Goal: Task Accomplishment & Management: Manage account settings

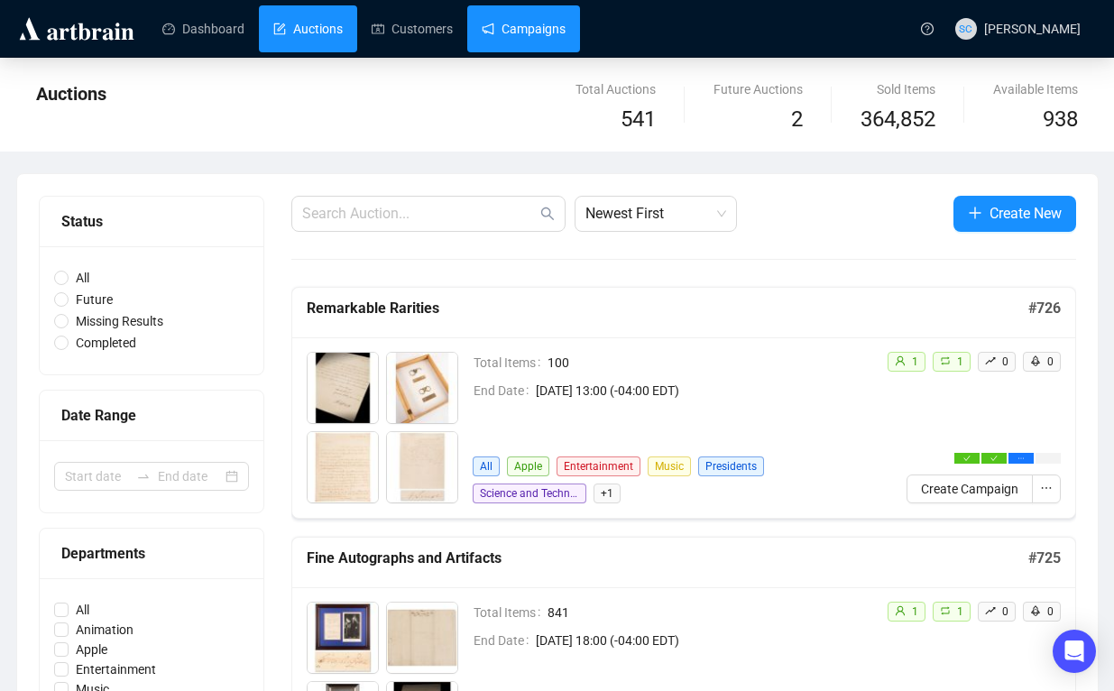
drag, startPoint x: 496, startPoint y: 26, endPoint x: 503, endPoint y: 41, distance: 15.8
click at [497, 27] on link "Campaigns" at bounding box center [524, 28] width 84 height 47
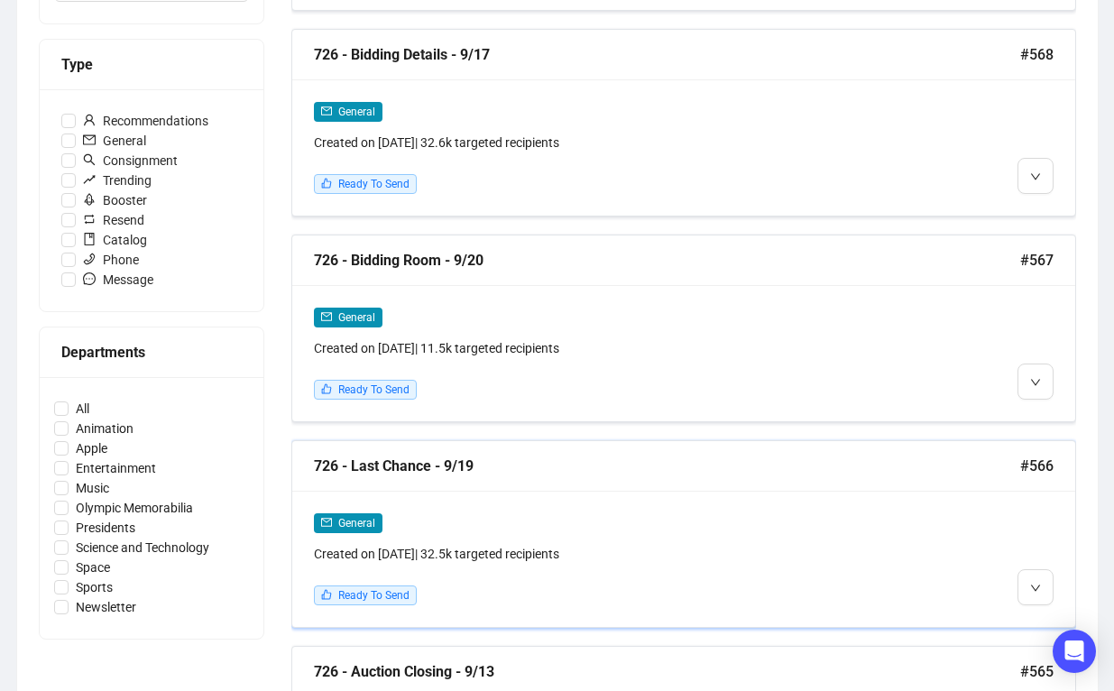
scroll to position [540, 0]
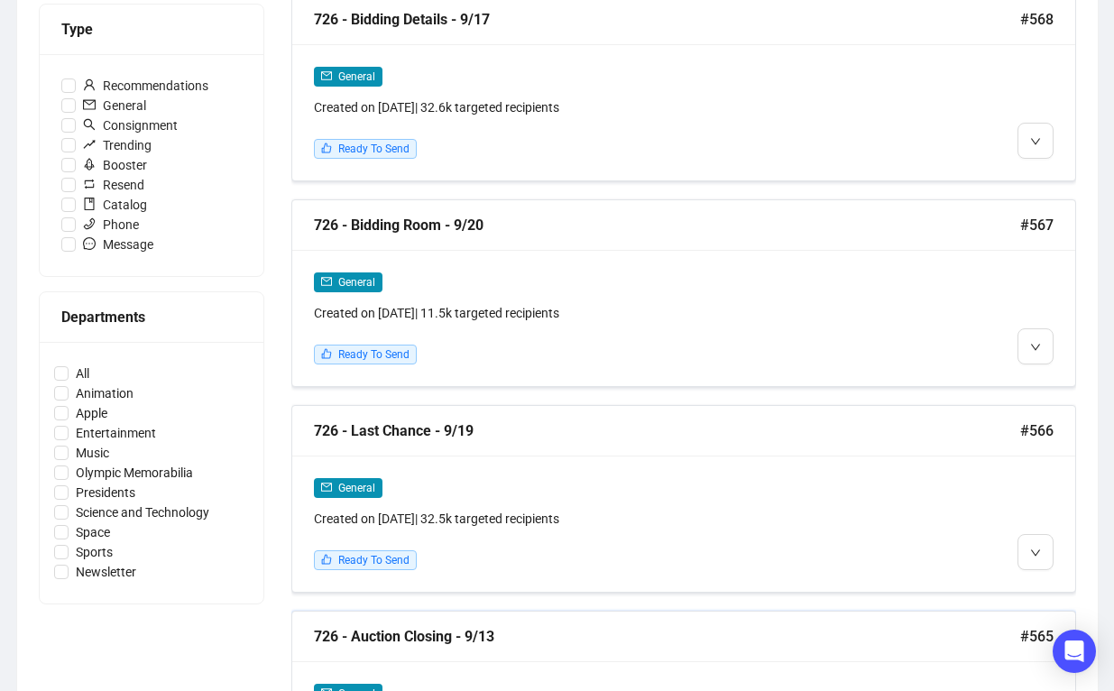
click at [545, 643] on div "726 - Auction Closing - 9/13" at bounding box center [667, 636] width 706 height 23
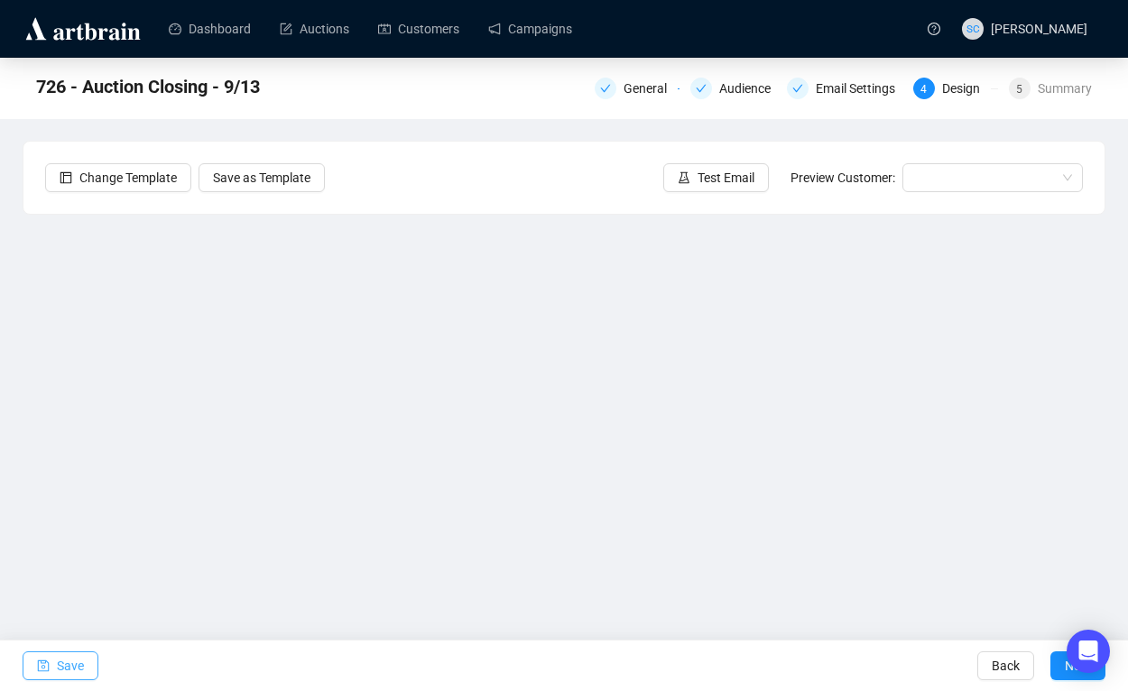
click at [53, 665] on button "Save" at bounding box center [61, 665] width 76 height 29
click at [572, 33] on link "Campaigns" at bounding box center [530, 28] width 84 height 47
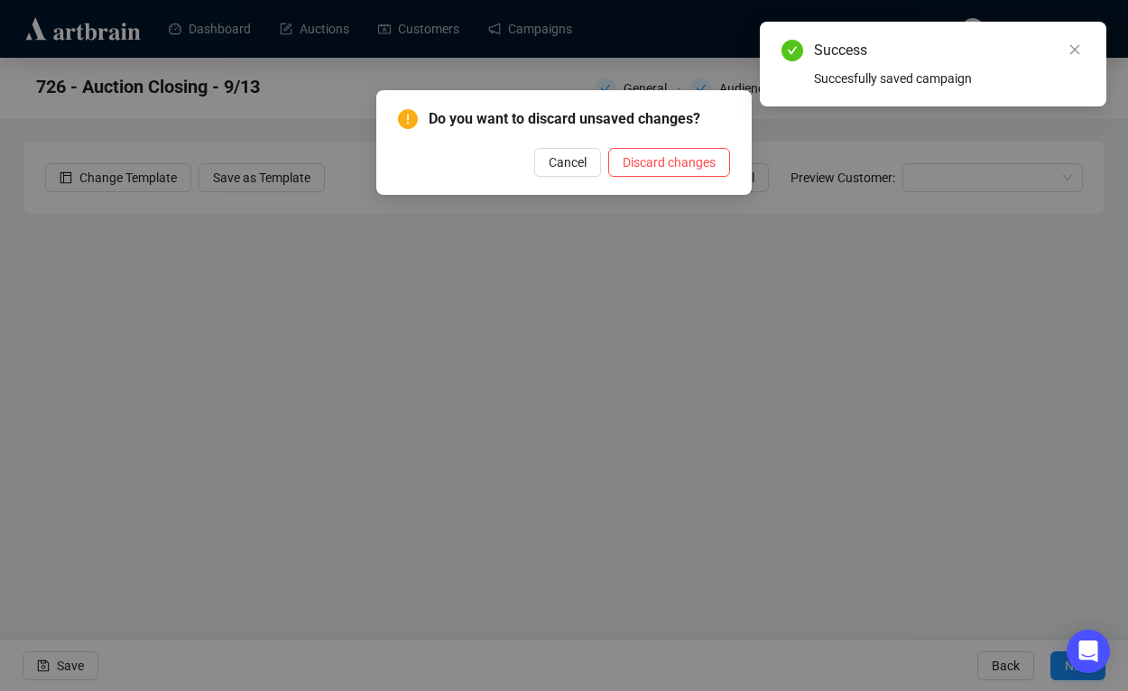
click at [567, 168] on span "Cancel" at bounding box center [568, 162] width 38 height 20
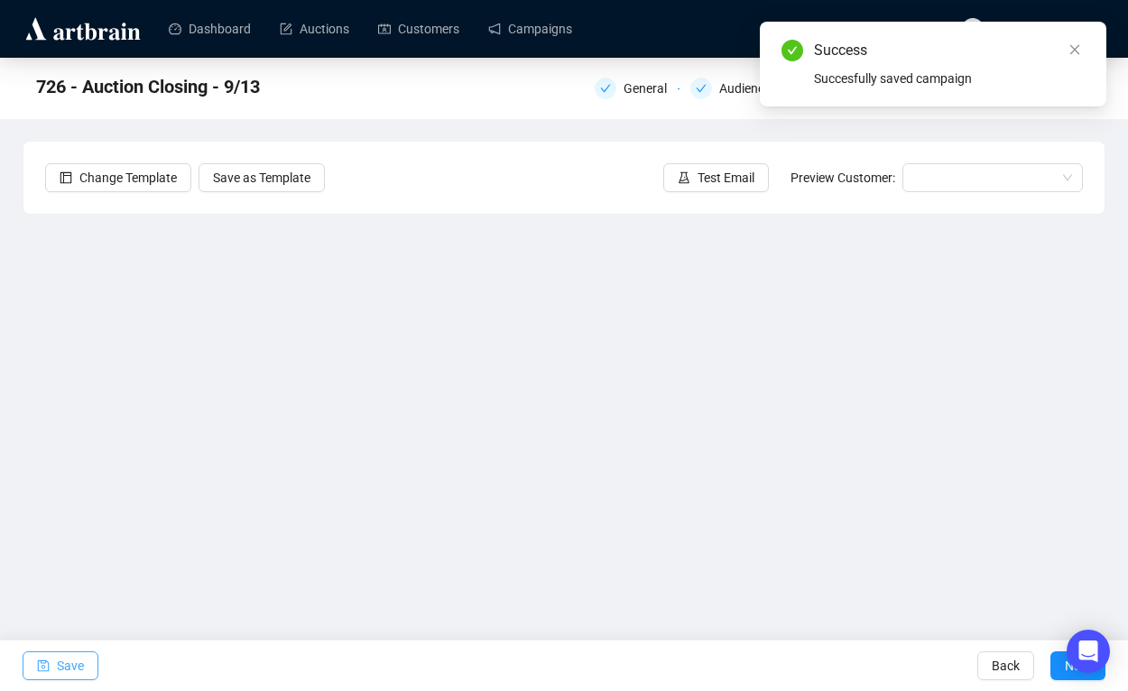
click at [79, 657] on span "Save" at bounding box center [70, 666] width 27 height 51
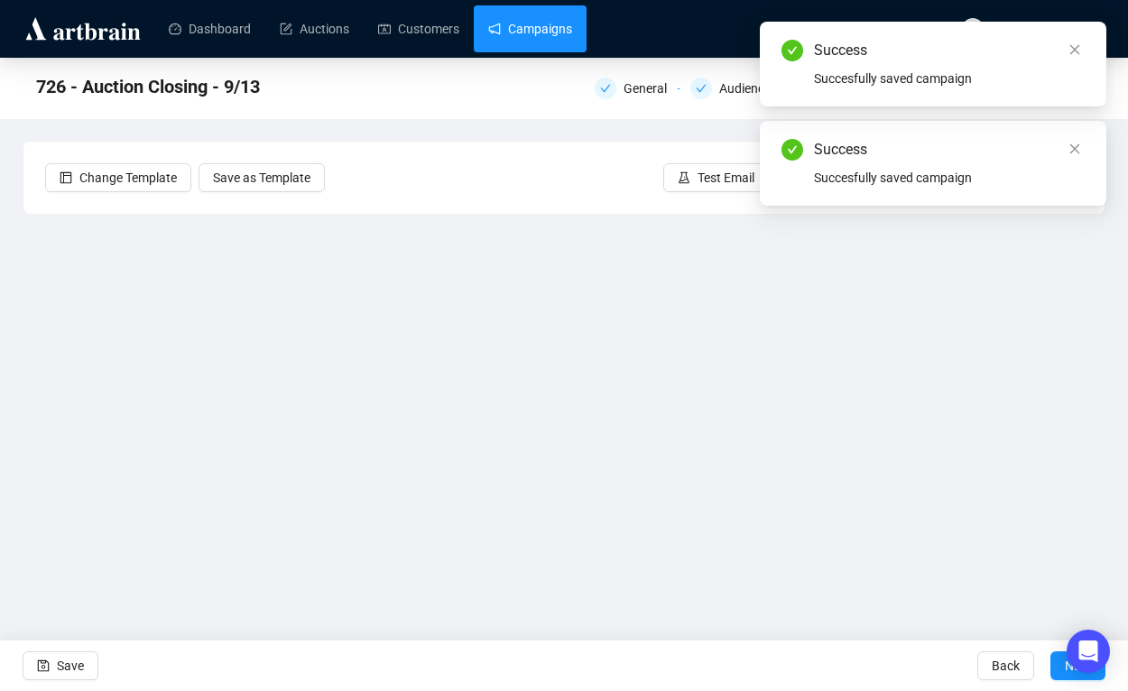
click at [545, 29] on link "Campaigns" at bounding box center [530, 28] width 84 height 47
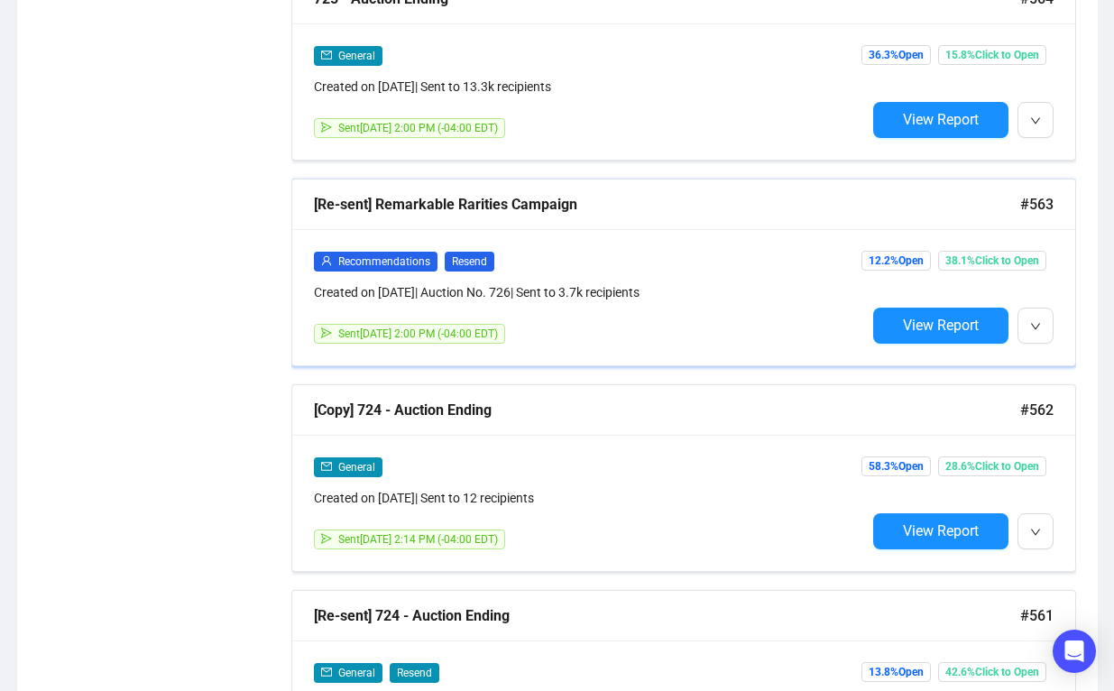
scroll to position [1372, 0]
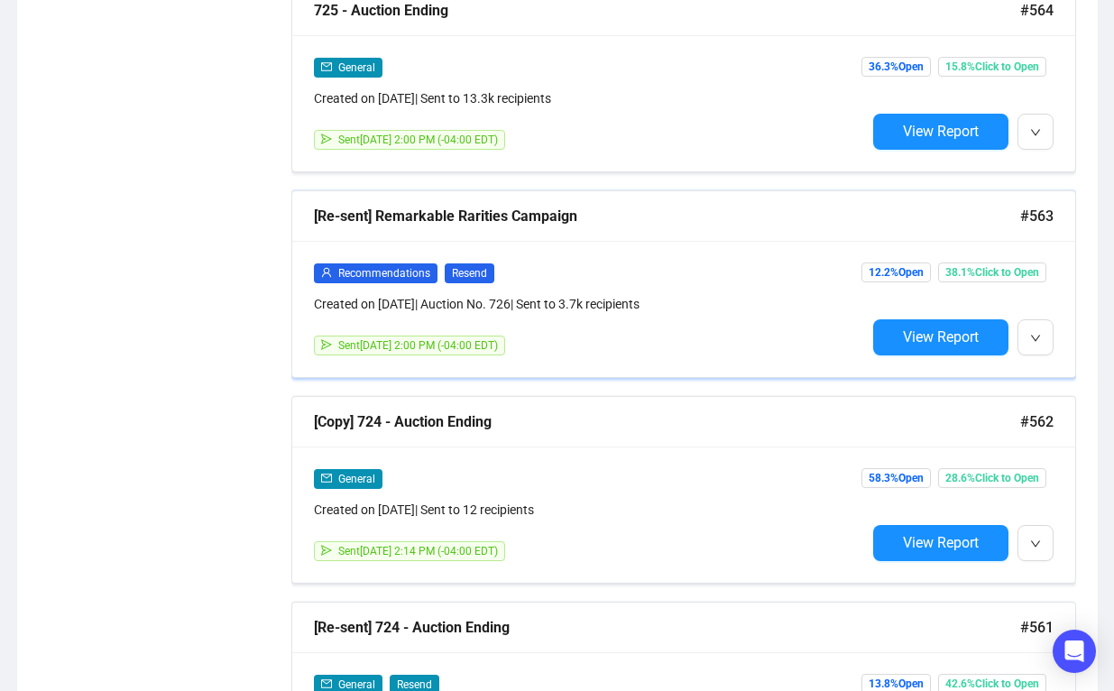
click at [630, 214] on div "[Re-sent] Remarkable Rarities Campaign" at bounding box center [667, 216] width 706 height 23
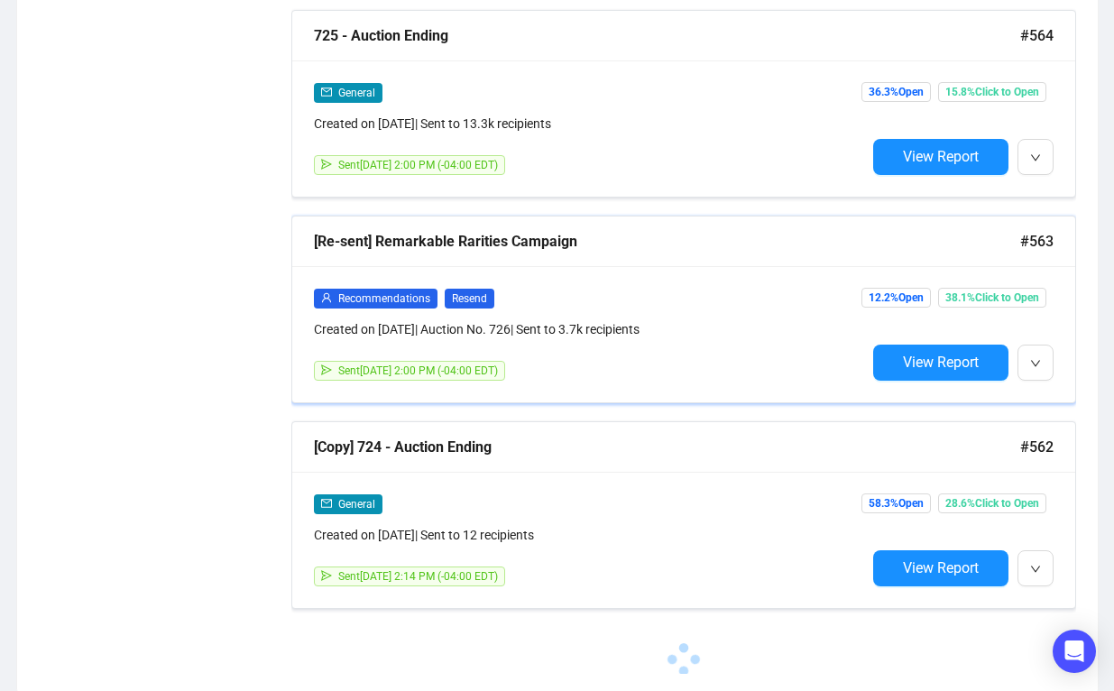
scroll to position [1348, 0]
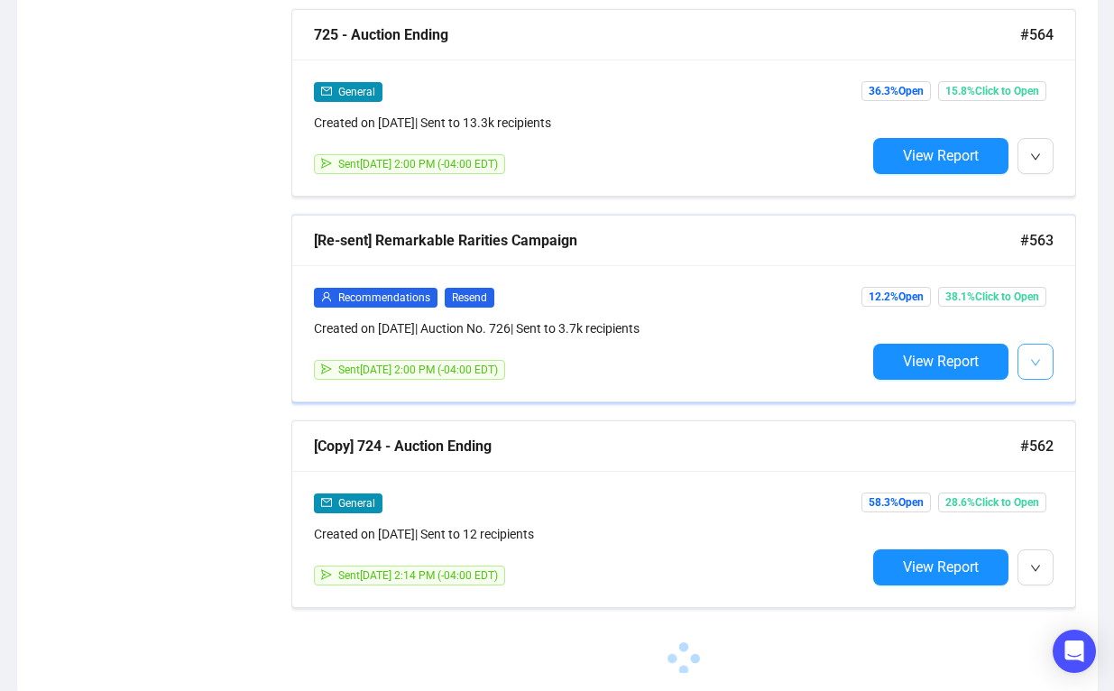
click at [1037, 350] on span "button" at bounding box center [1035, 361] width 11 height 23
click at [972, 388] on div "Recommendations Resend Created on [DATE] | Auction No. 726 | Sent to 3.7k recip…" at bounding box center [683, 333] width 783 height 136
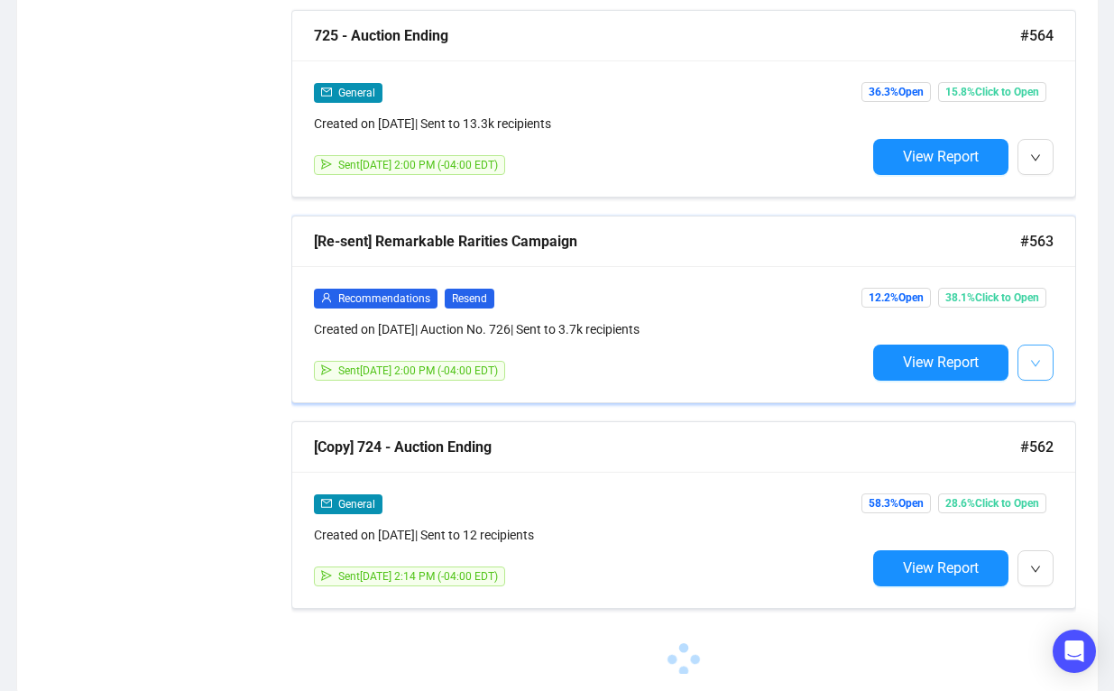
scroll to position [1348, 0]
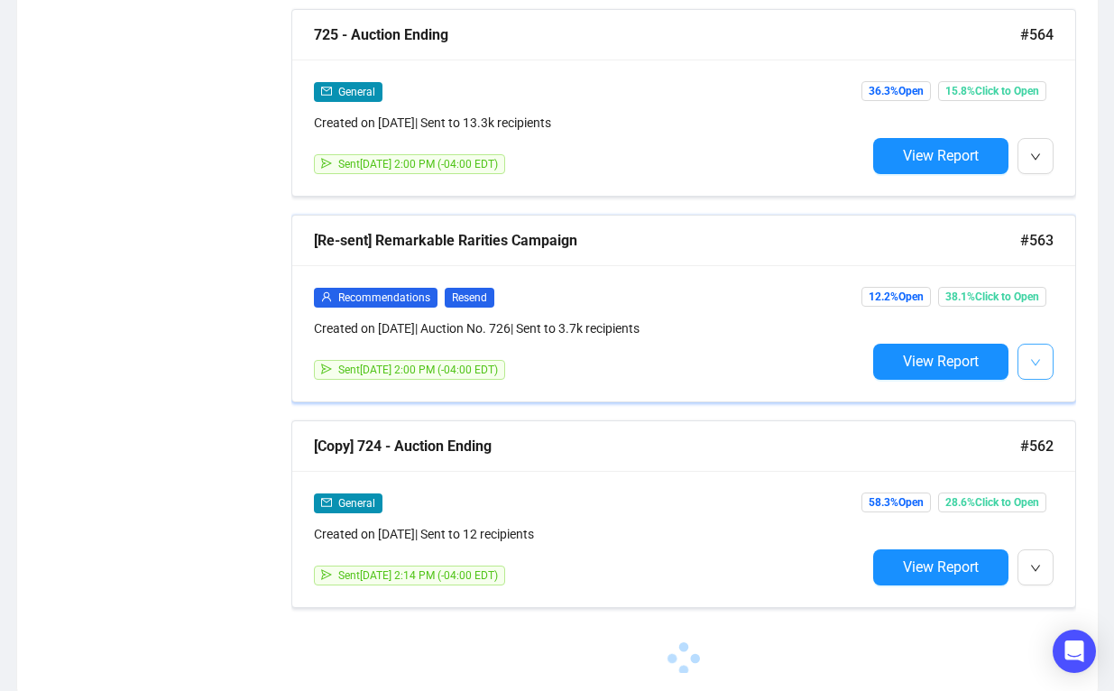
click at [1031, 359] on icon "down" at bounding box center [1035, 362] width 11 height 11
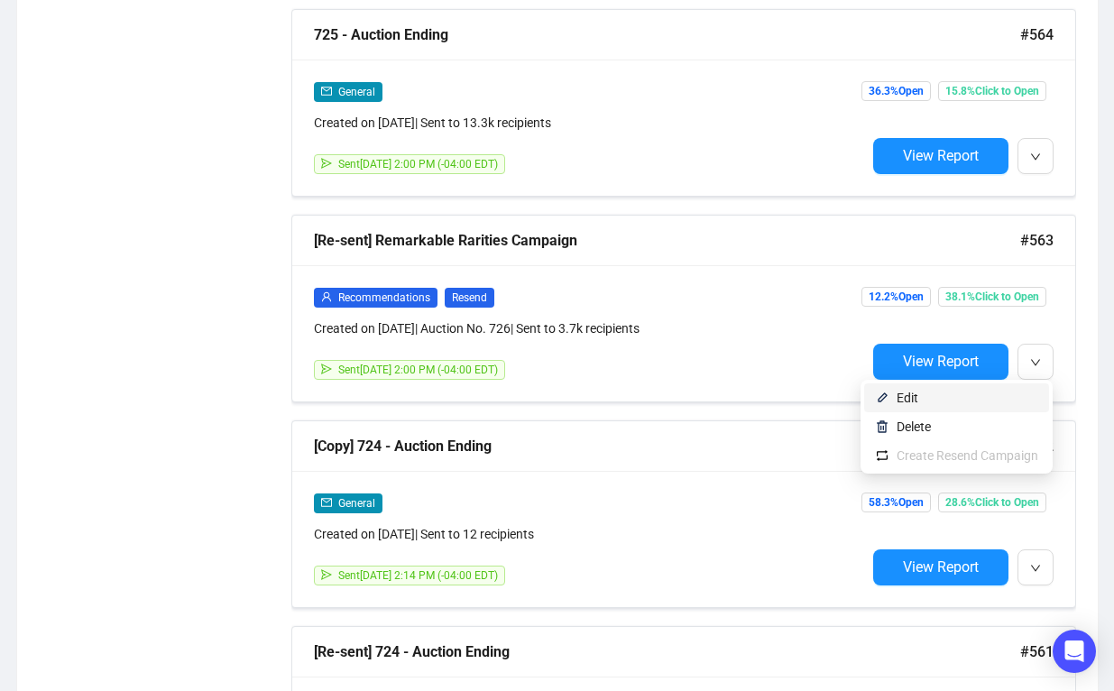
click at [997, 388] on span "Edit" at bounding box center [968, 398] width 142 height 20
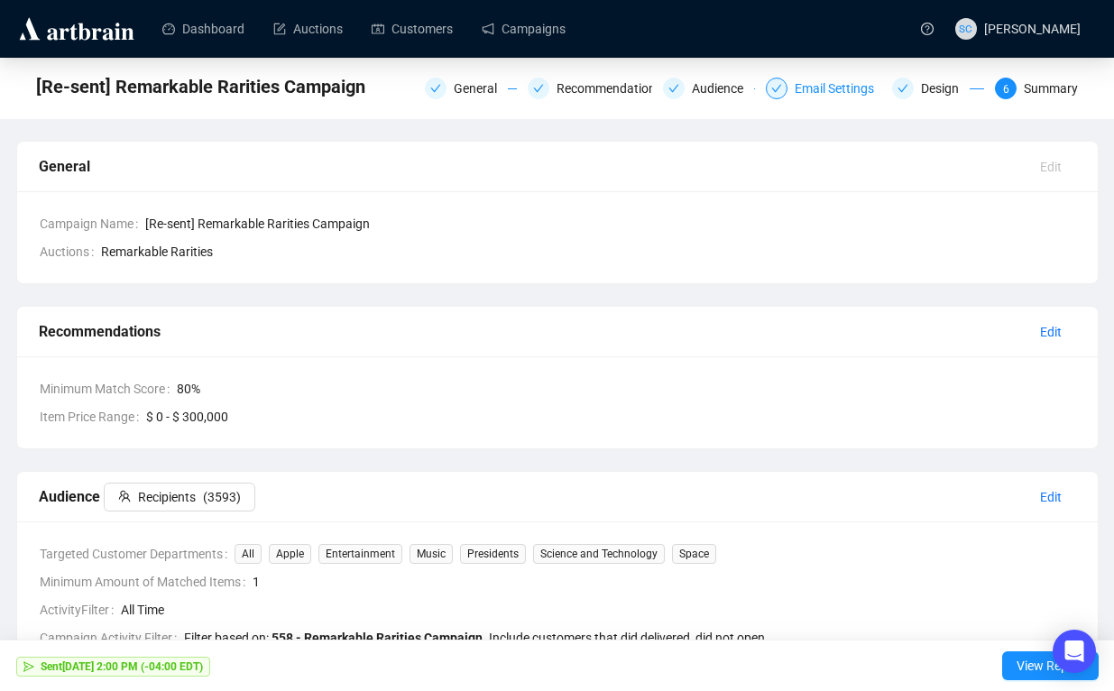
click at [856, 85] on div "Email Settings" at bounding box center [840, 89] width 90 height 22
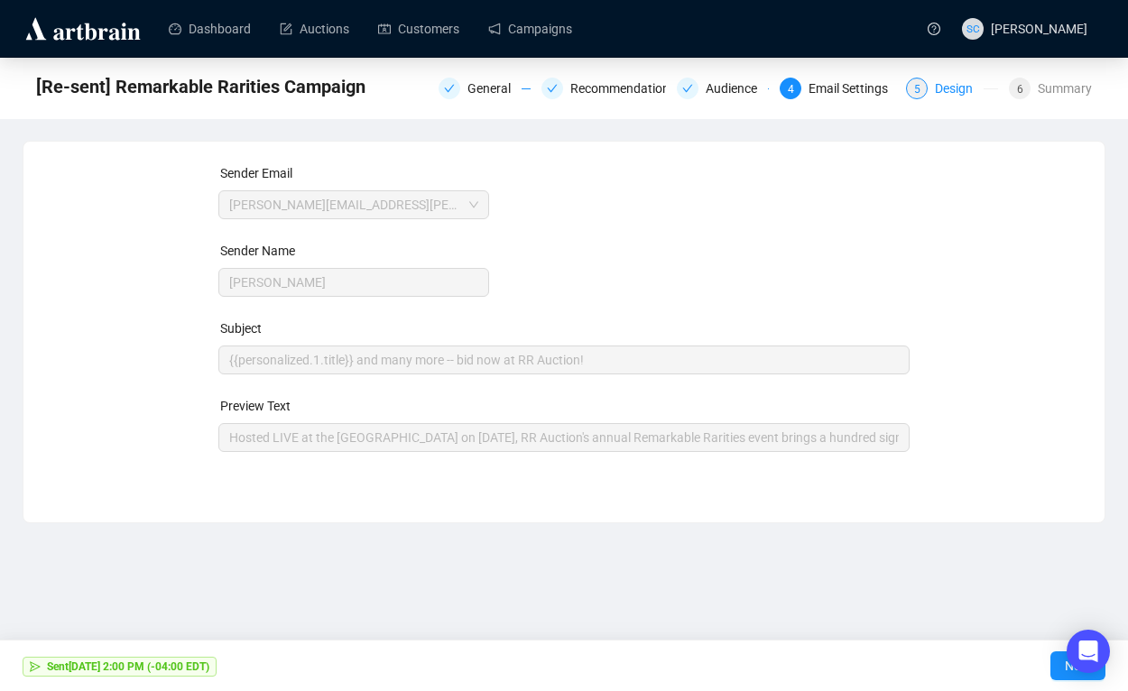
click at [925, 88] on div "5 Design" at bounding box center [952, 89] width 92 height 22
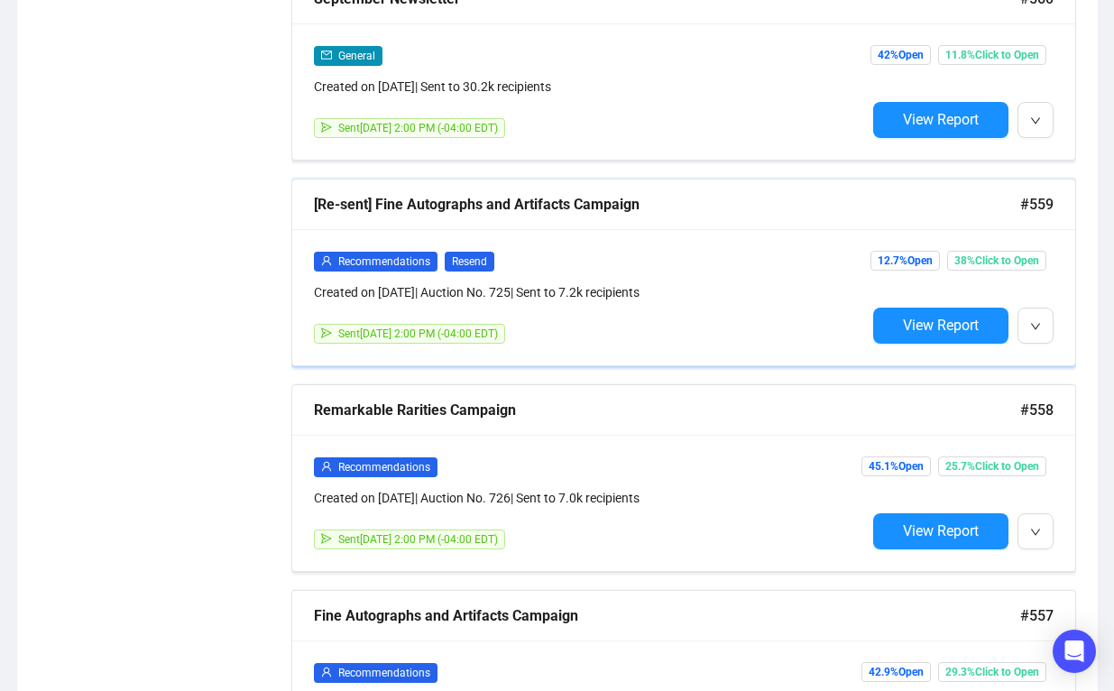
scroll to position [2372, 0]
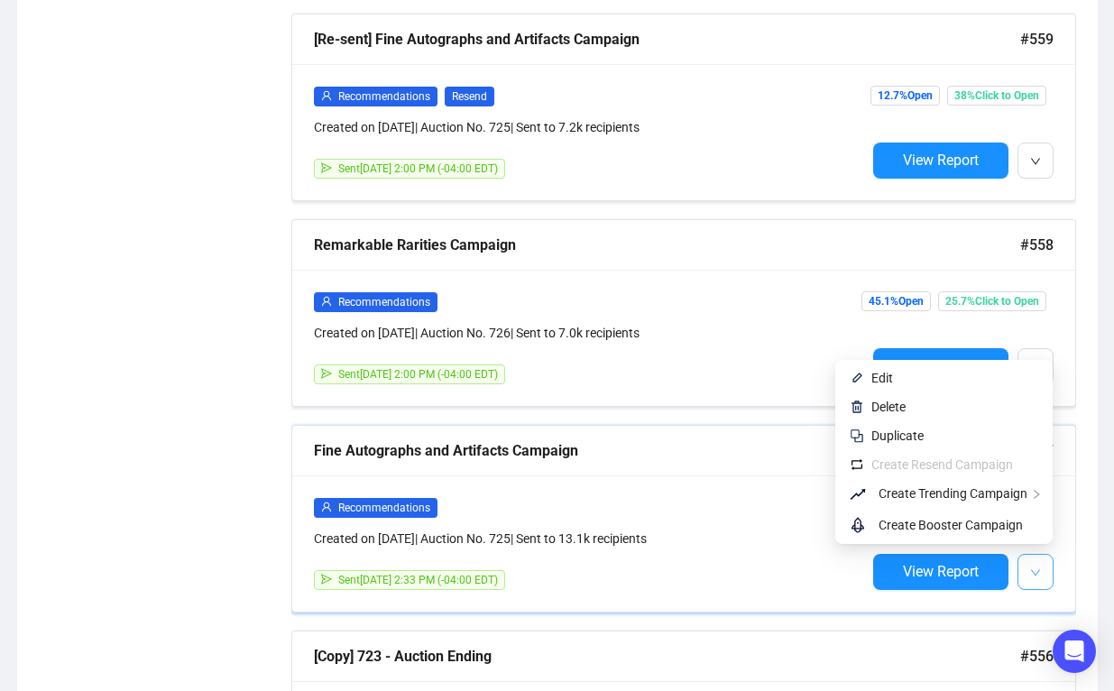
click at [1040, 567] on icon "down" at bounding box center [1035, 572] width 11 height 11
click at [958, 374] on span "Edit" at bounding box center [955, 378] width 167 height 20
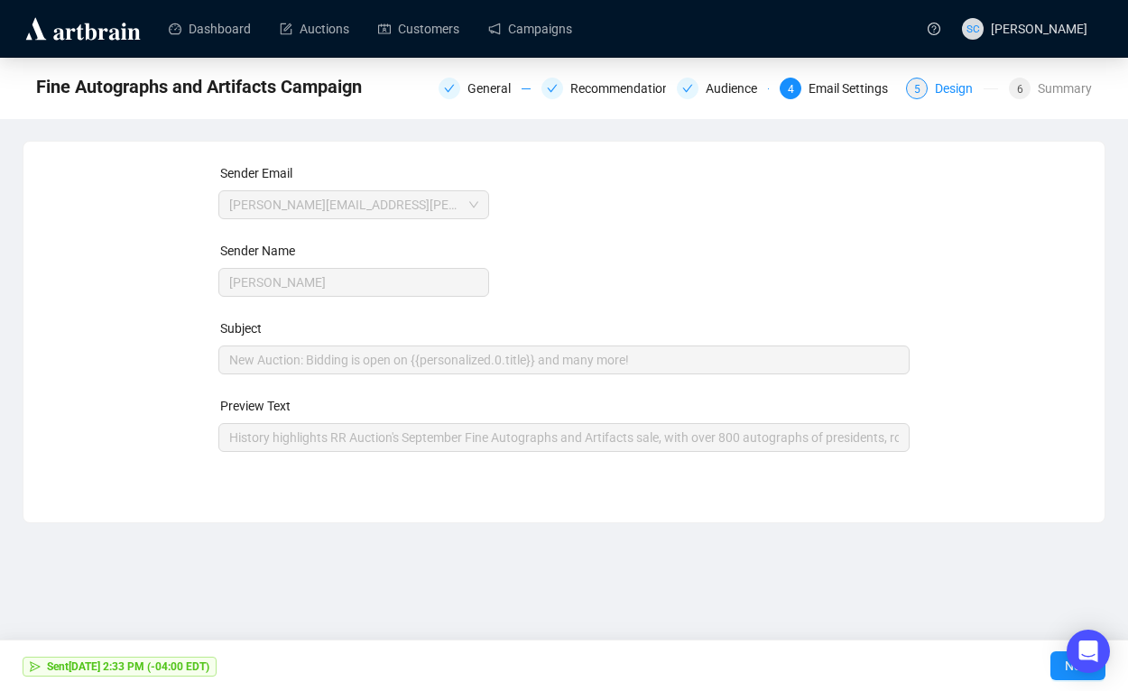
click at [914, 88] on span "5" at bounding box center [917, 89] width 6 height 13
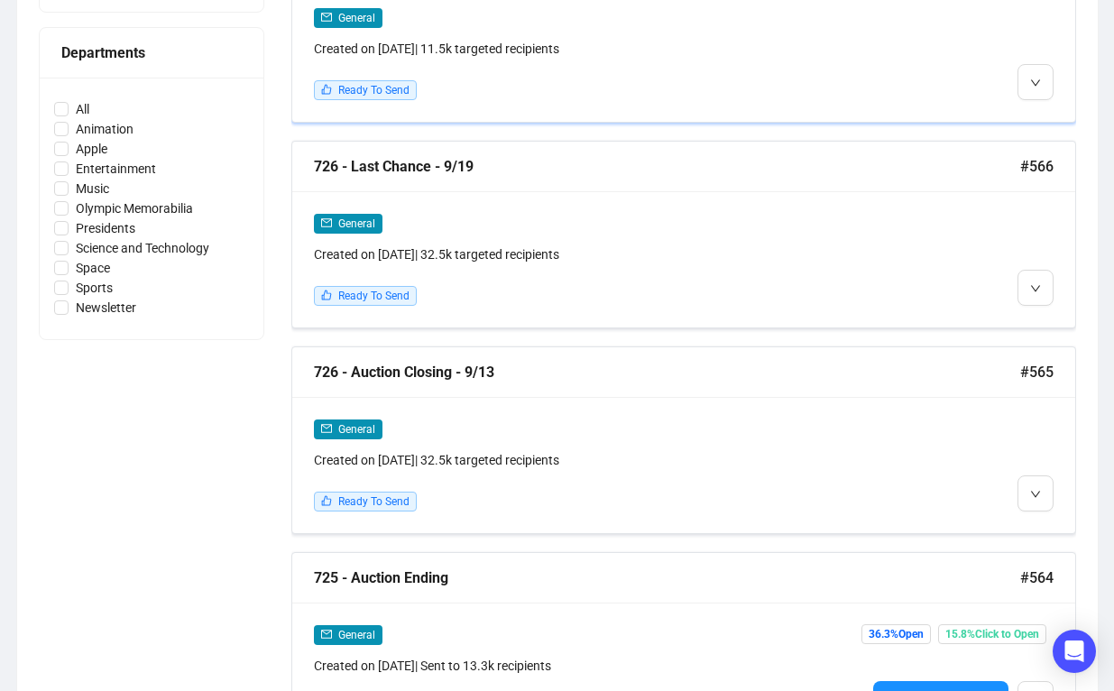
scroll to position [864, 0]
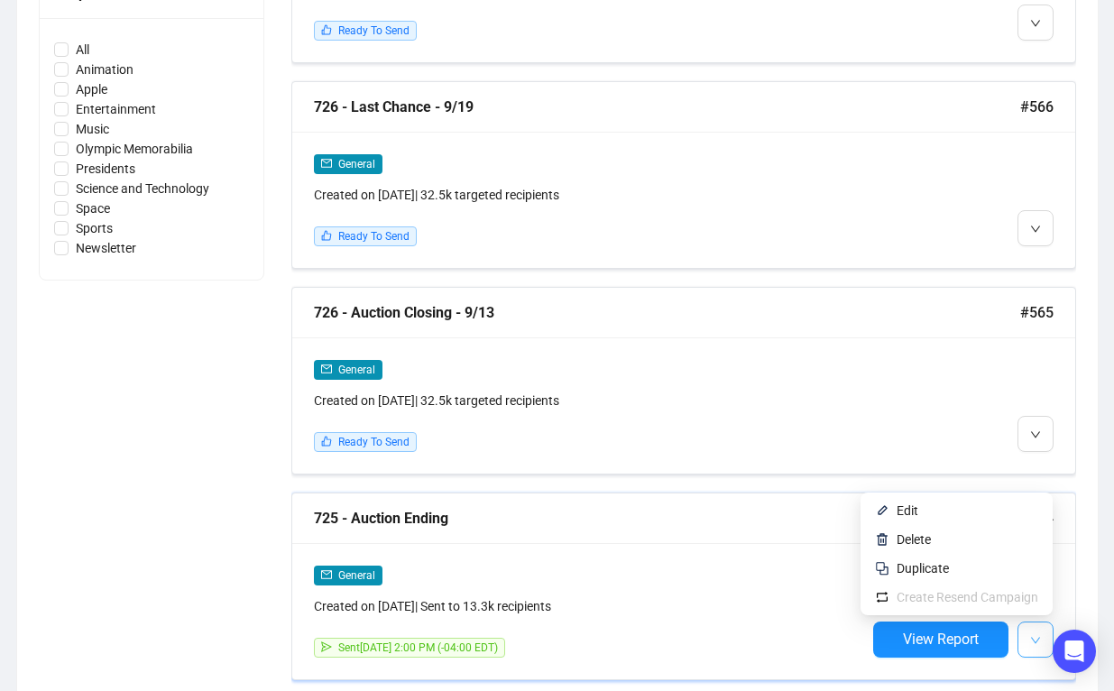
click at [1032, 637] on icon "down" at bounding box center [1035, 640] width 11 height 11
click at [943, 517] on span "Edit" at bounding box center [968, 511] width 142 height 20
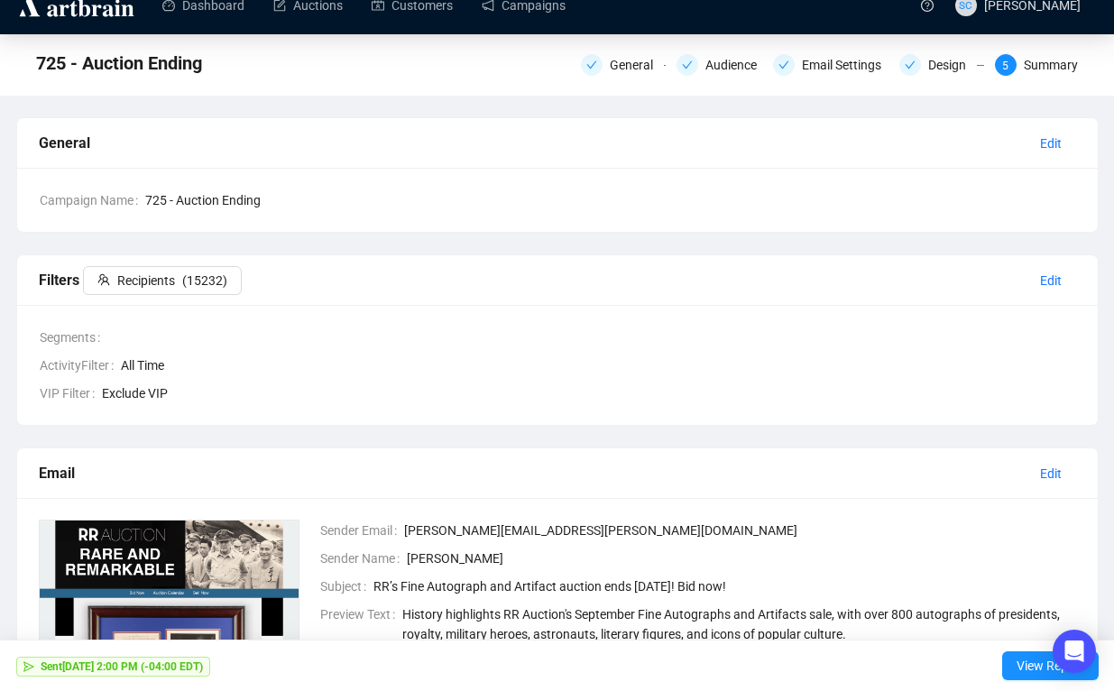
scroll to position [13, 0]
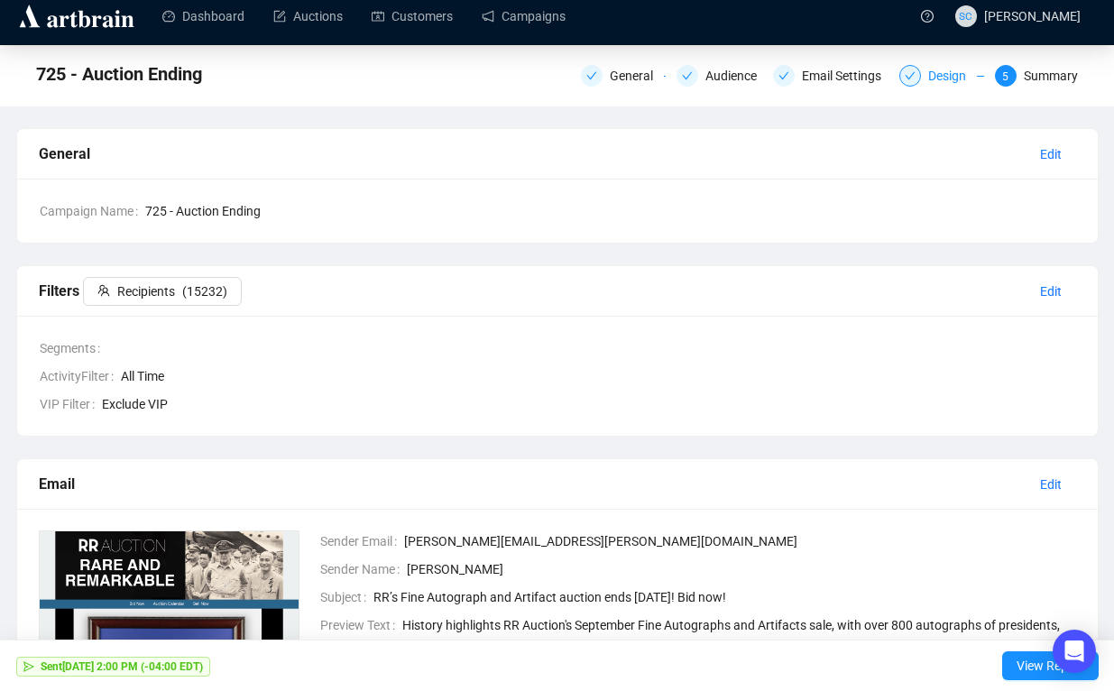
click at [928, 79] on div "Design" at bounding box center [952, 76] width 49 height 22
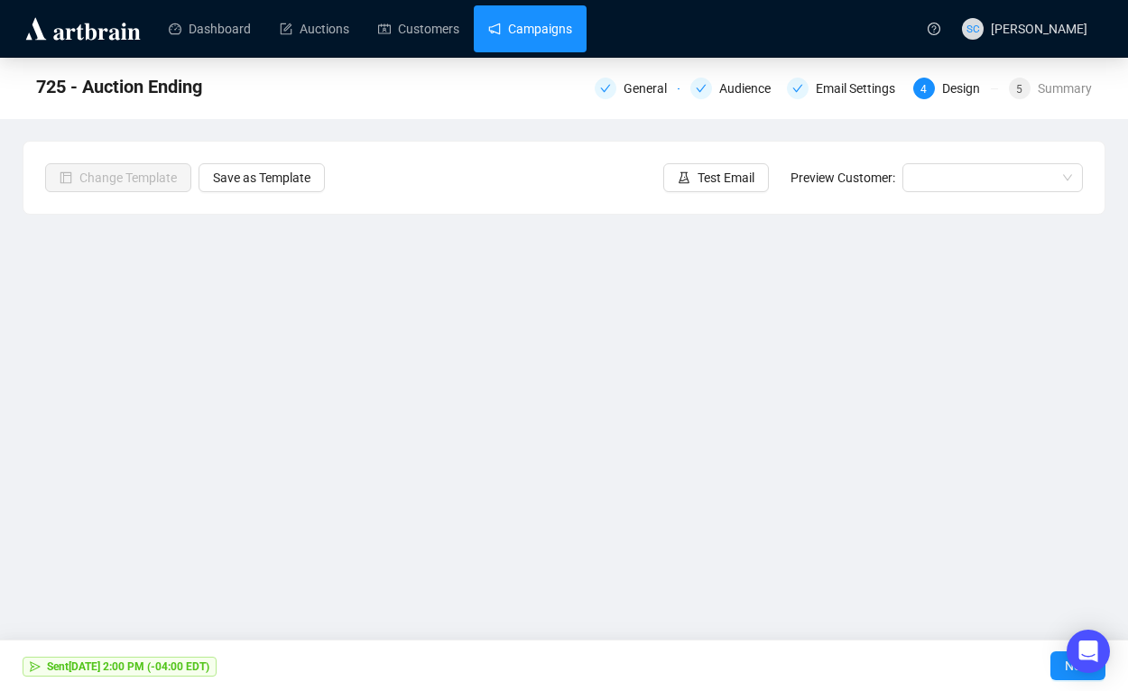
click at [553, 23] on link "Campaigns" at bounding box center [530, 28] width 84 height 47
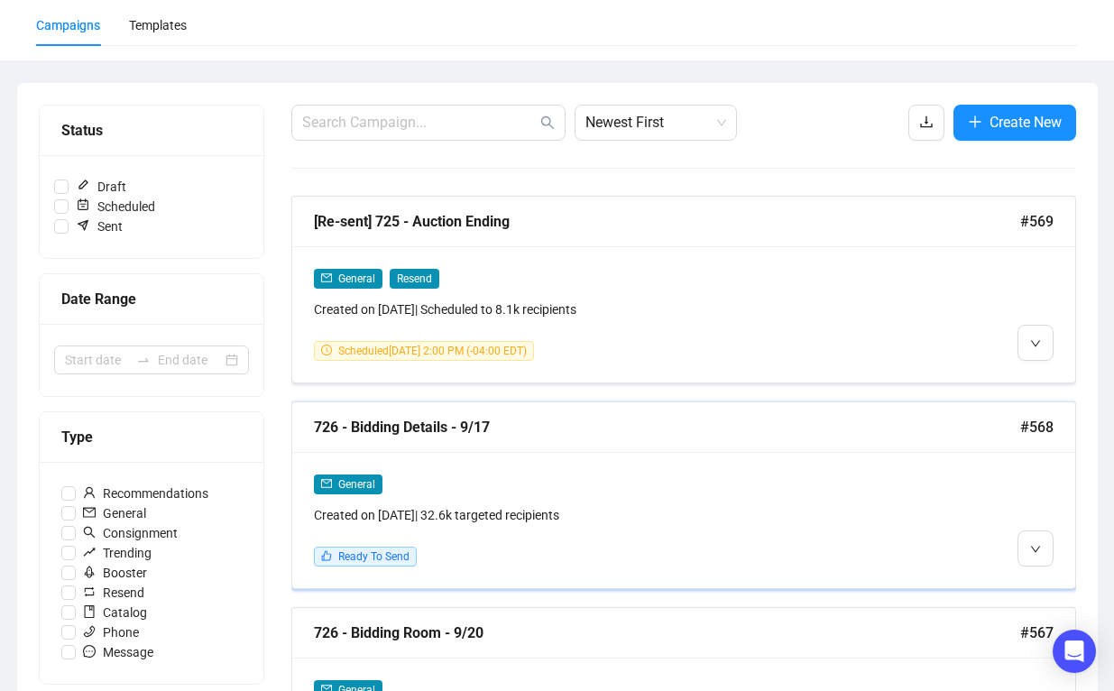
scroll to position [163, 0]
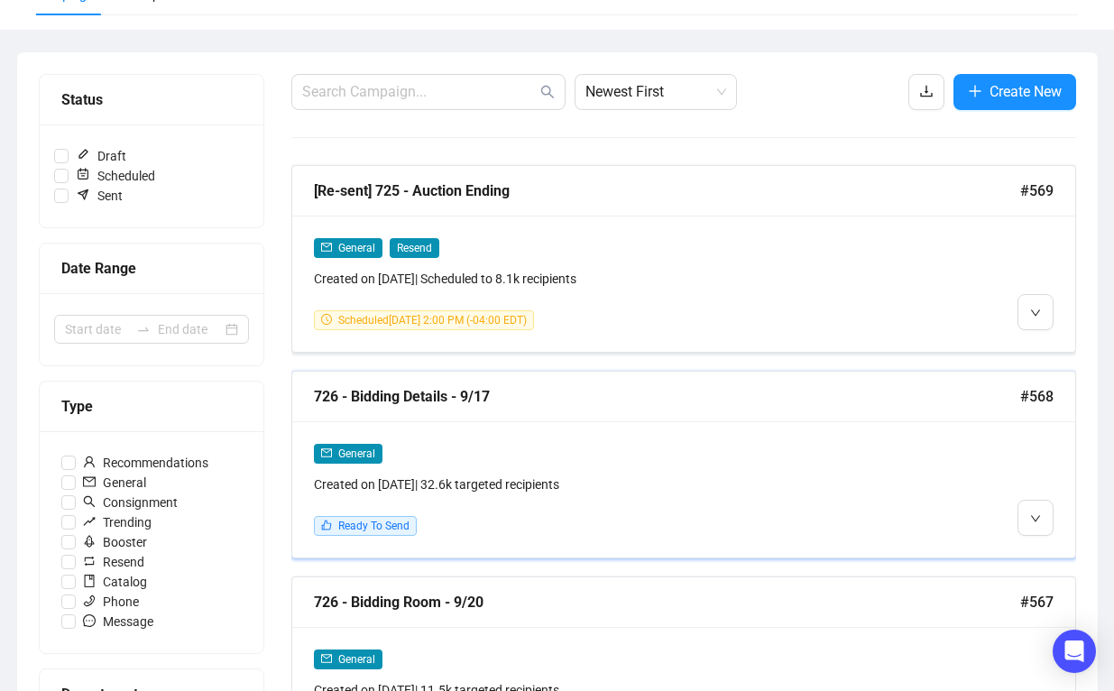
click at [624, 421] on div "General Created on [DATE] | 32.6k targeted recipients Ready To Send" at bounding box center [683, 489] width 783 height 136
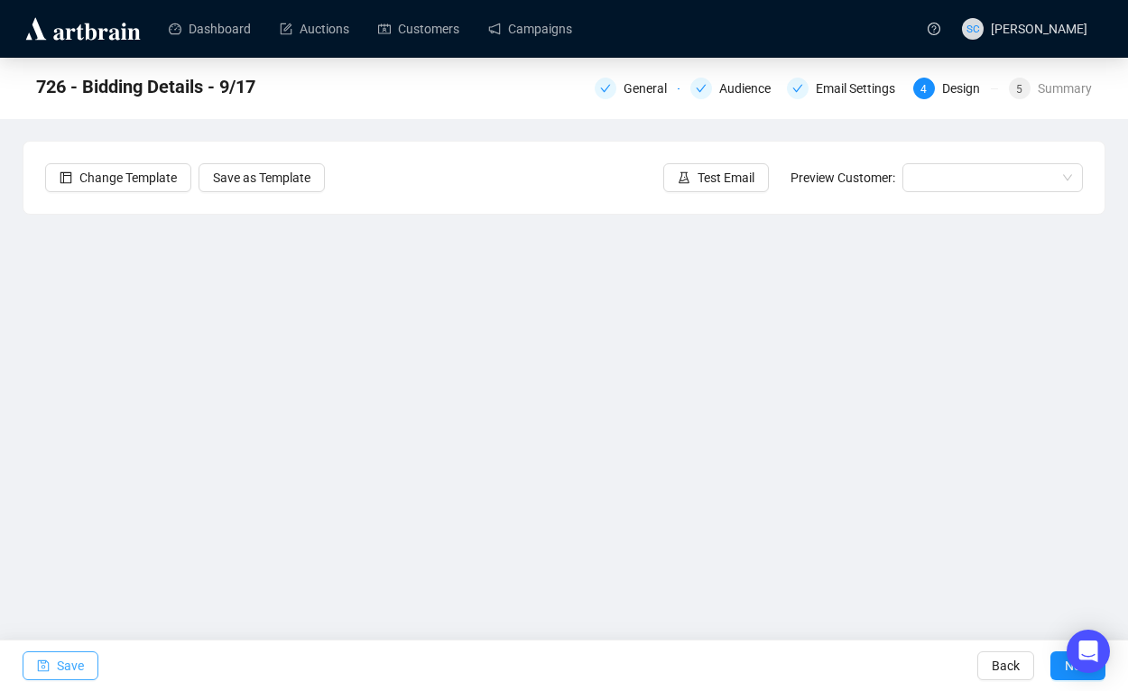
click at [56, 669] on button "Save" at bounding box center [61, 665] width 76 height 29
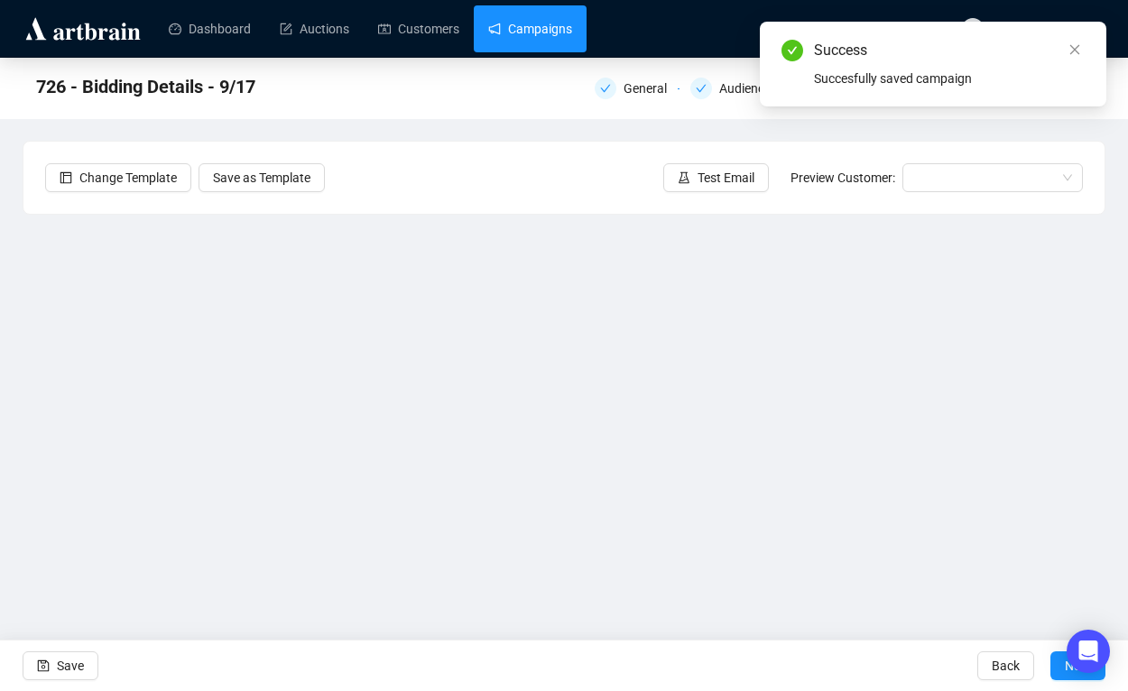
click at [570, 32] on link "Campaigns" at bounding box center [530, 28] width 84 height 47
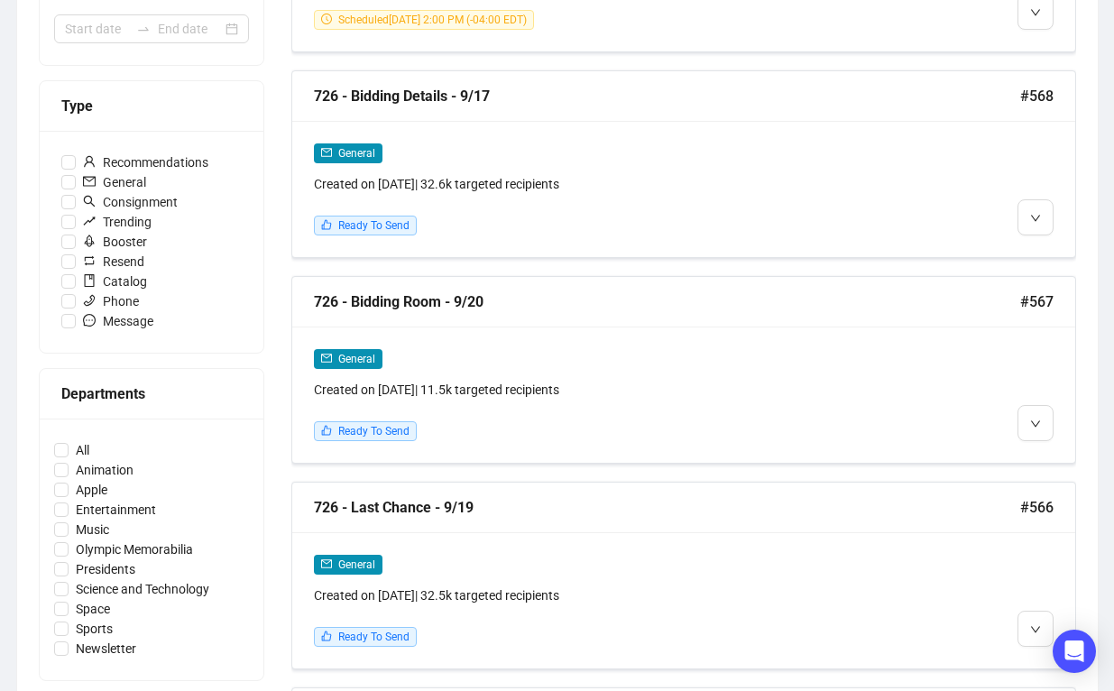
scroll to position [475, 0]
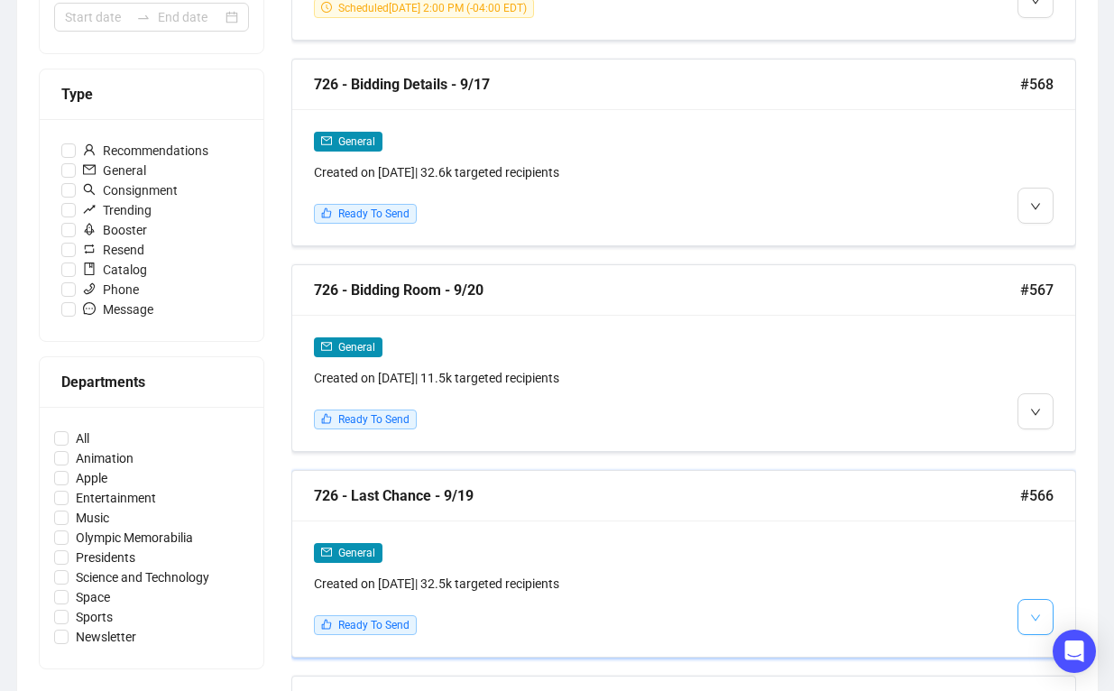
click at [1031, 613] on icon "down" at bounding box center [1035, 618] width 11 height 11
click at [1032, 599] on button "button" at bounding box center [1036, 617] width 36 height 36
click at [994, 517] on span "Edit" at bounding box center [997, 518] width 22 height 14
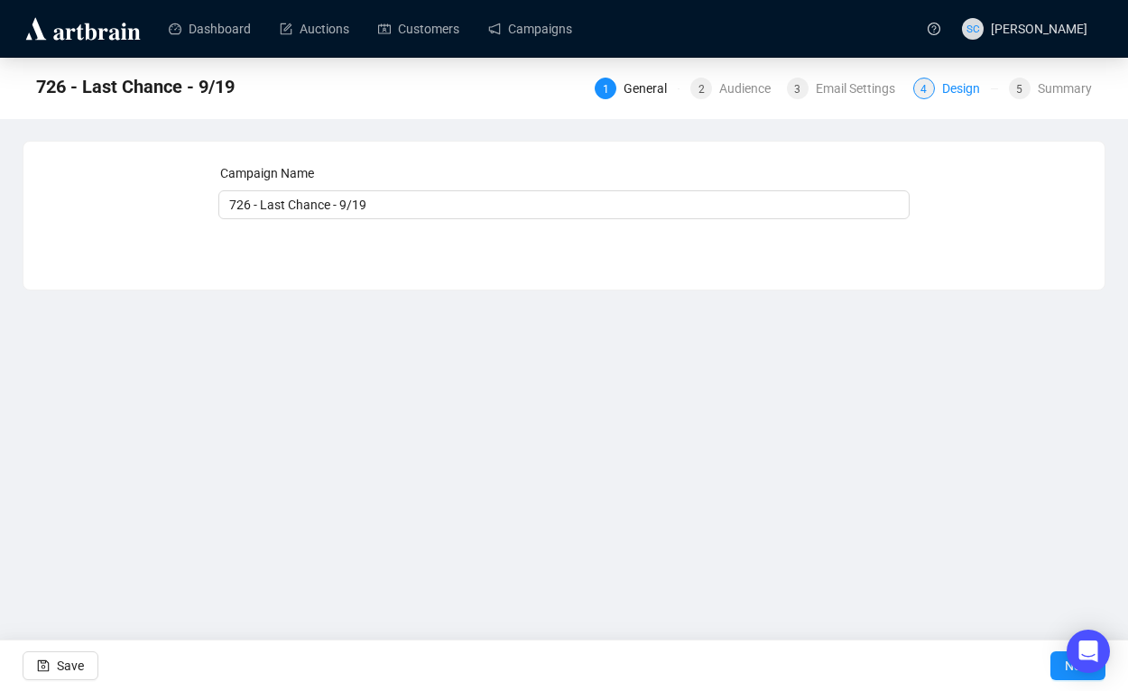
click at [966, 97] on div "Design" at bounding box center [966, 89] width 49 height 22
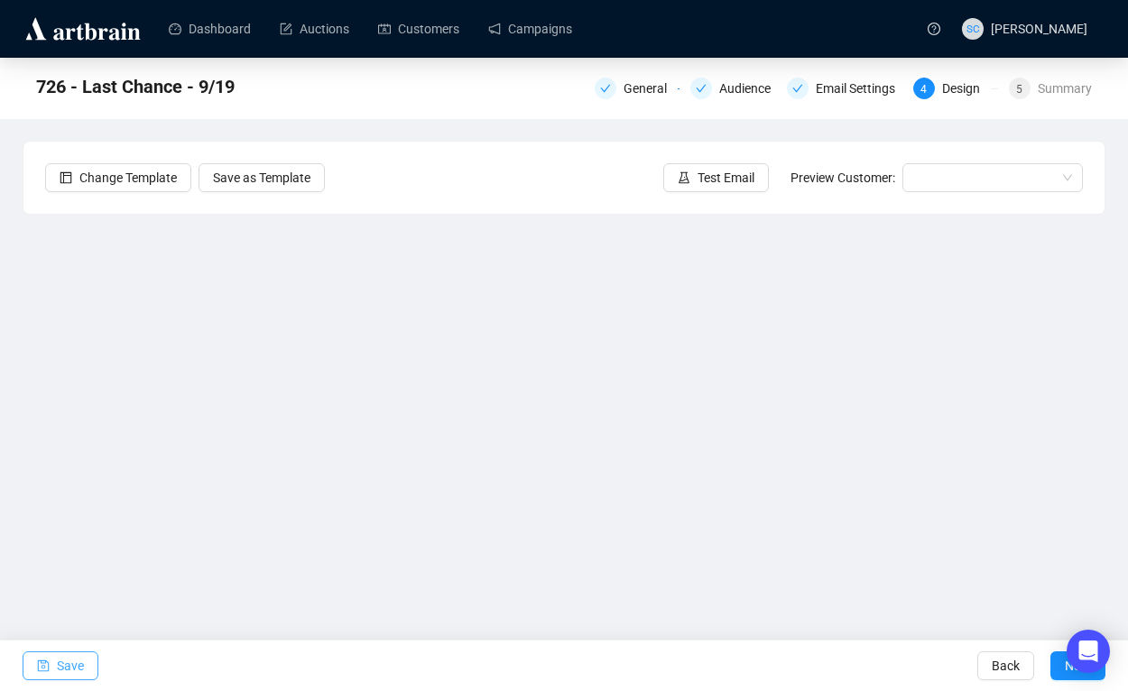
click at [67, 667] on span "Save" at bounding box center [70, 666] width 27 height 51
click at [561, 33] on link "Campaigns" at bounding box center [530, 28] width 84 height 47
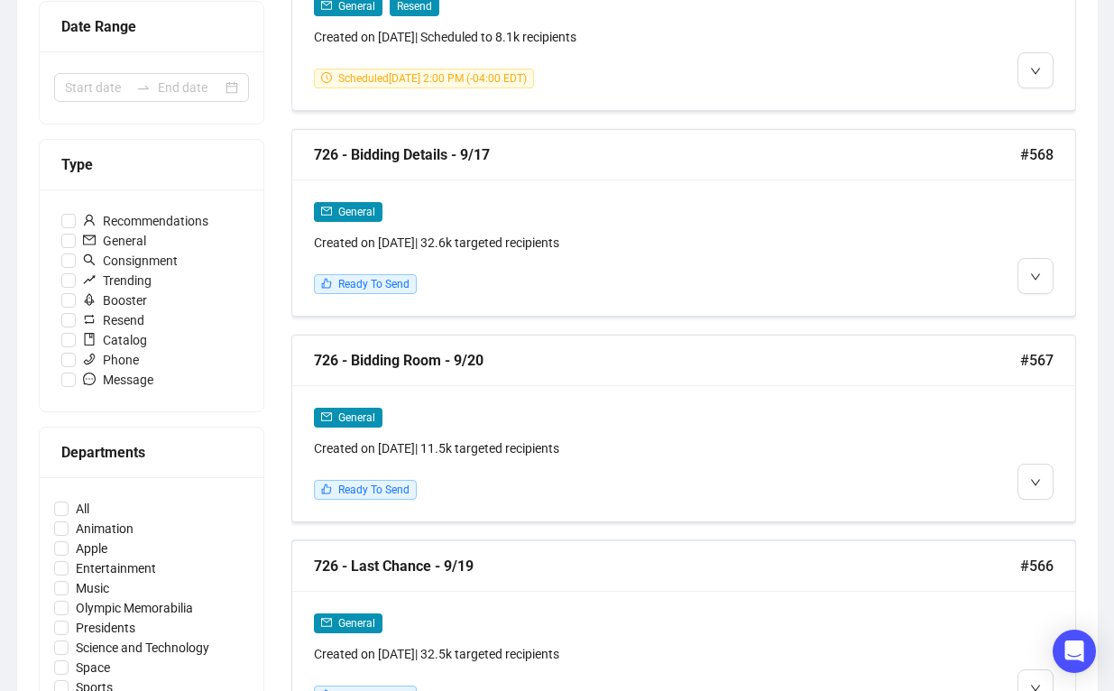
scroll to position [605, 0]
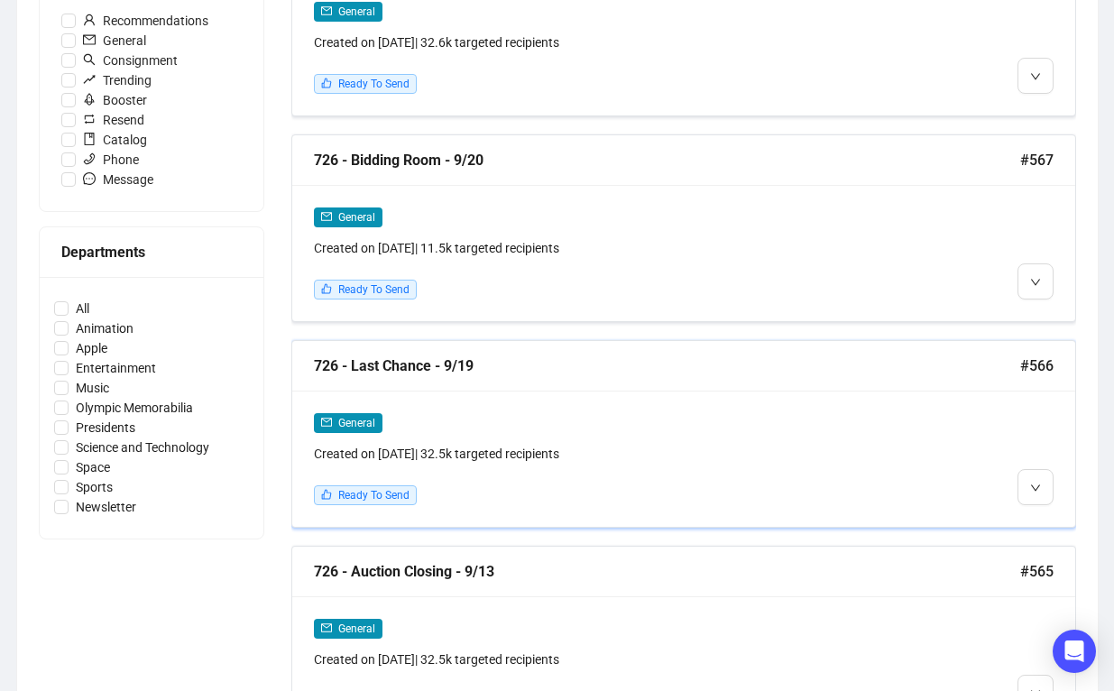
click at [878, 442] on div at bounding box center [960, 458] width 188 height 93
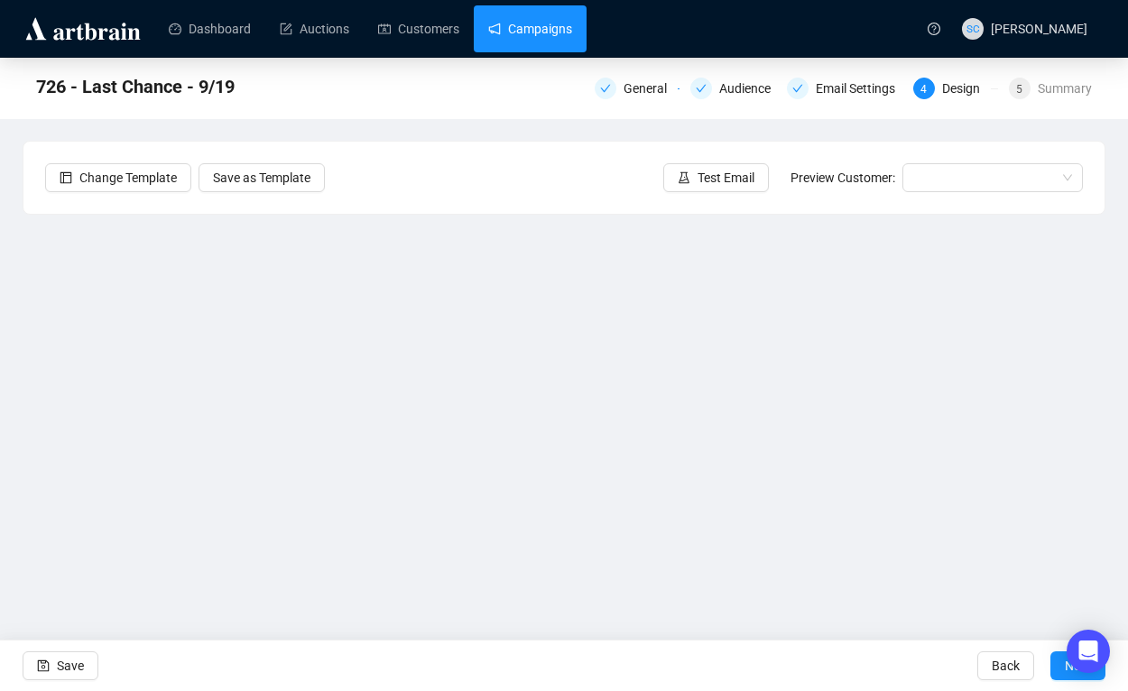
click at [563, 32] on link "Campaigns" at bounding box center [530, 28] width 84 height 47
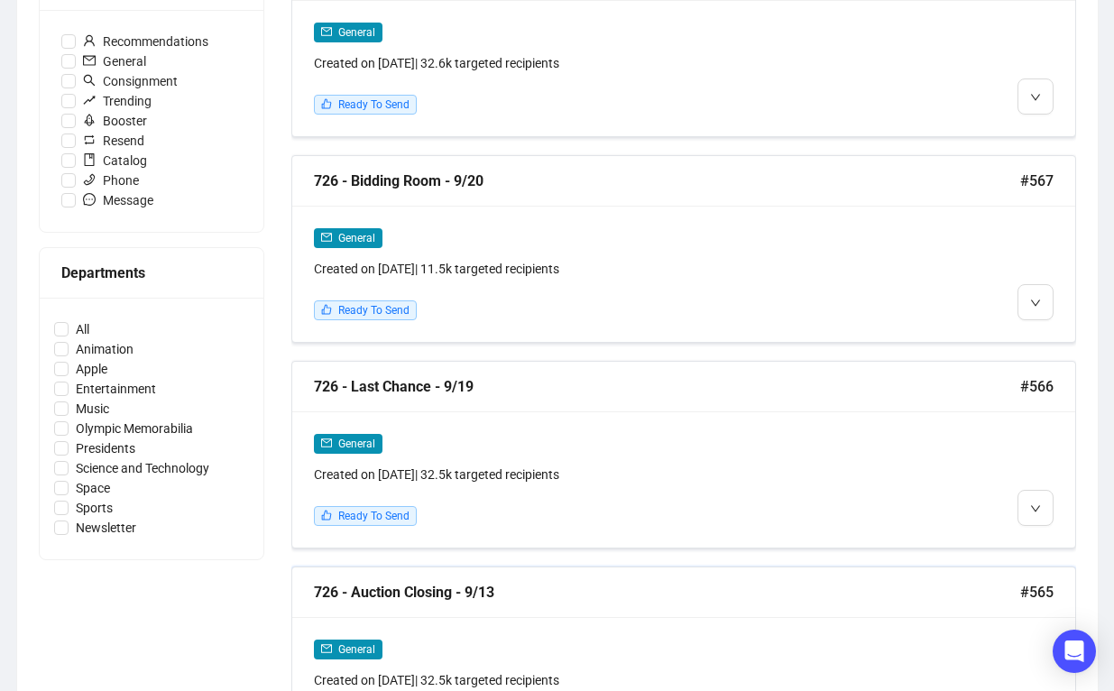
scroll to position [608, 0]
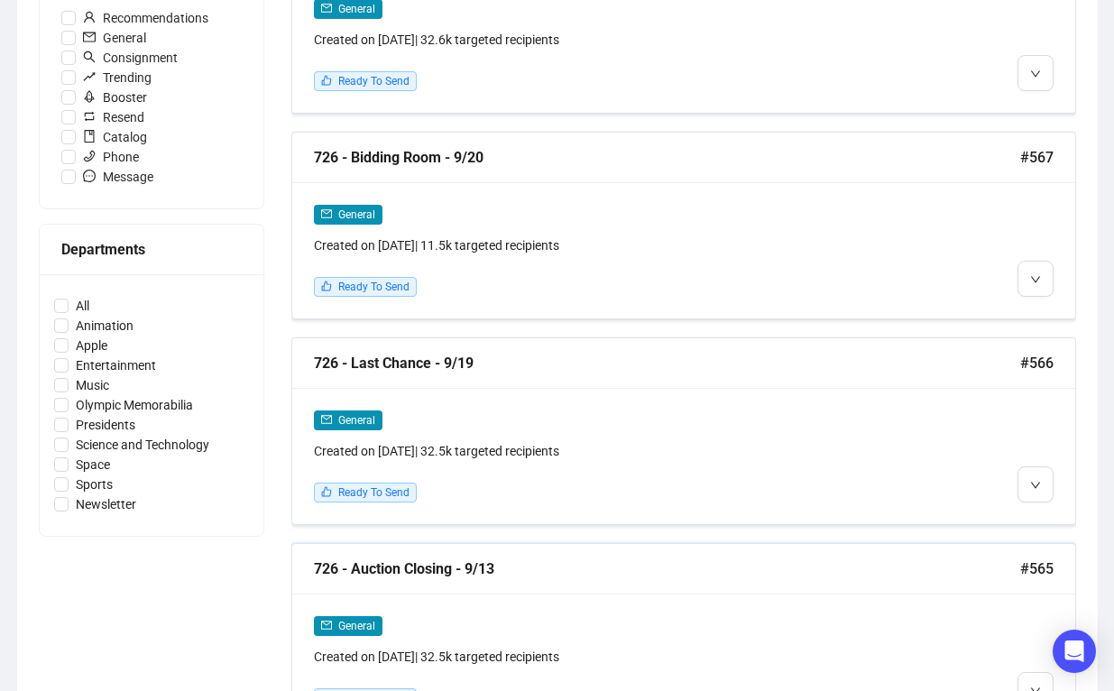
click at [619, 559] on div "726 - Auction Closing - 9/13" at bounding box center [667, 569] width 706 height 23
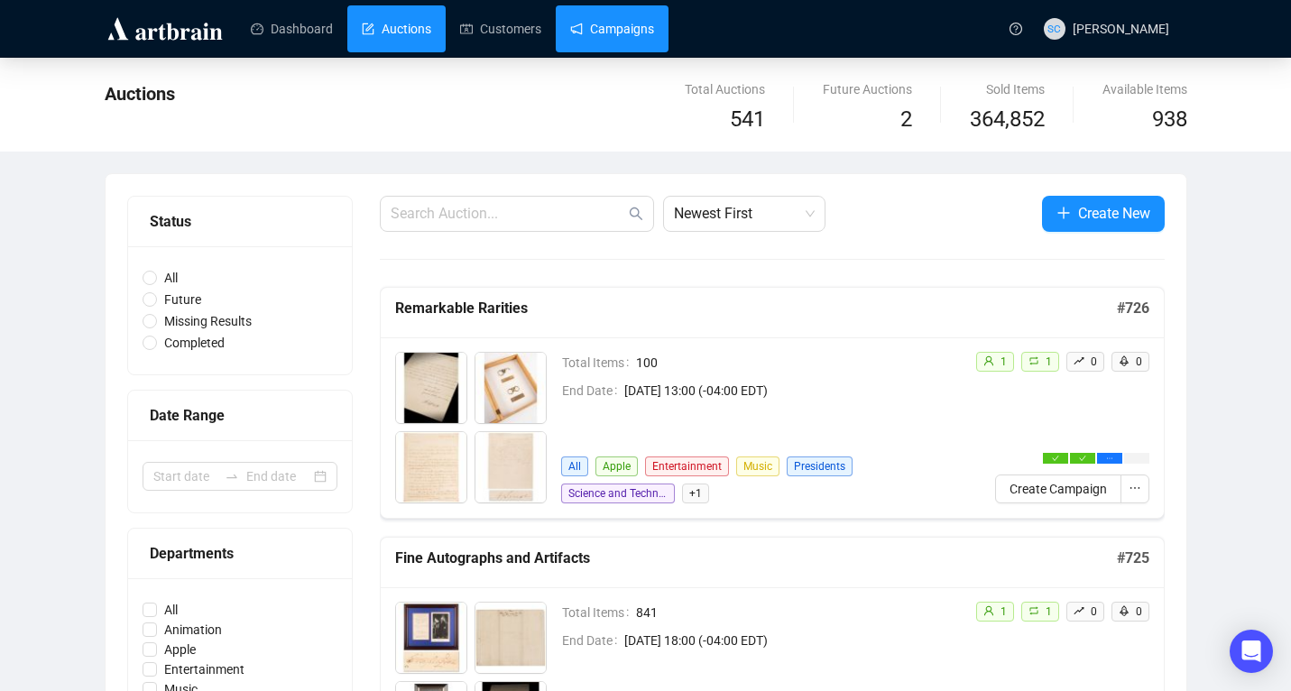
click at [632, 24] on link "Campaigns" at bounding box center [612, 28] width 84 height 47
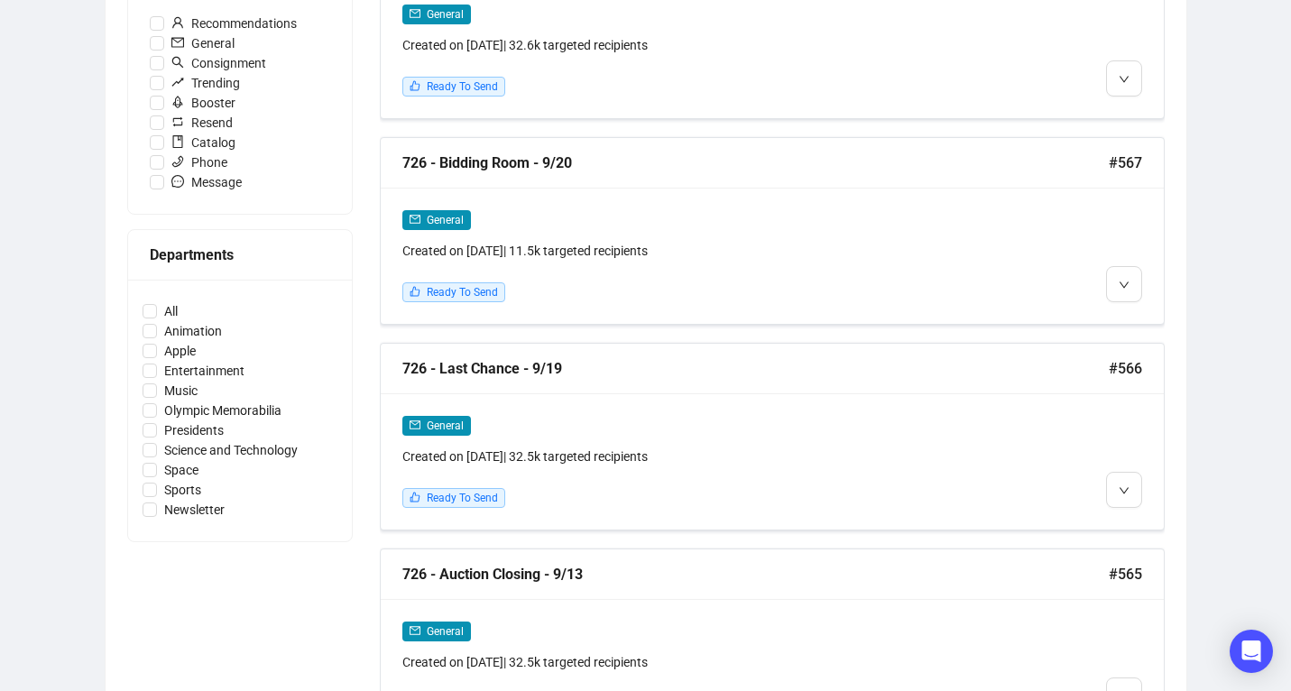
scroll to position [662, 0]
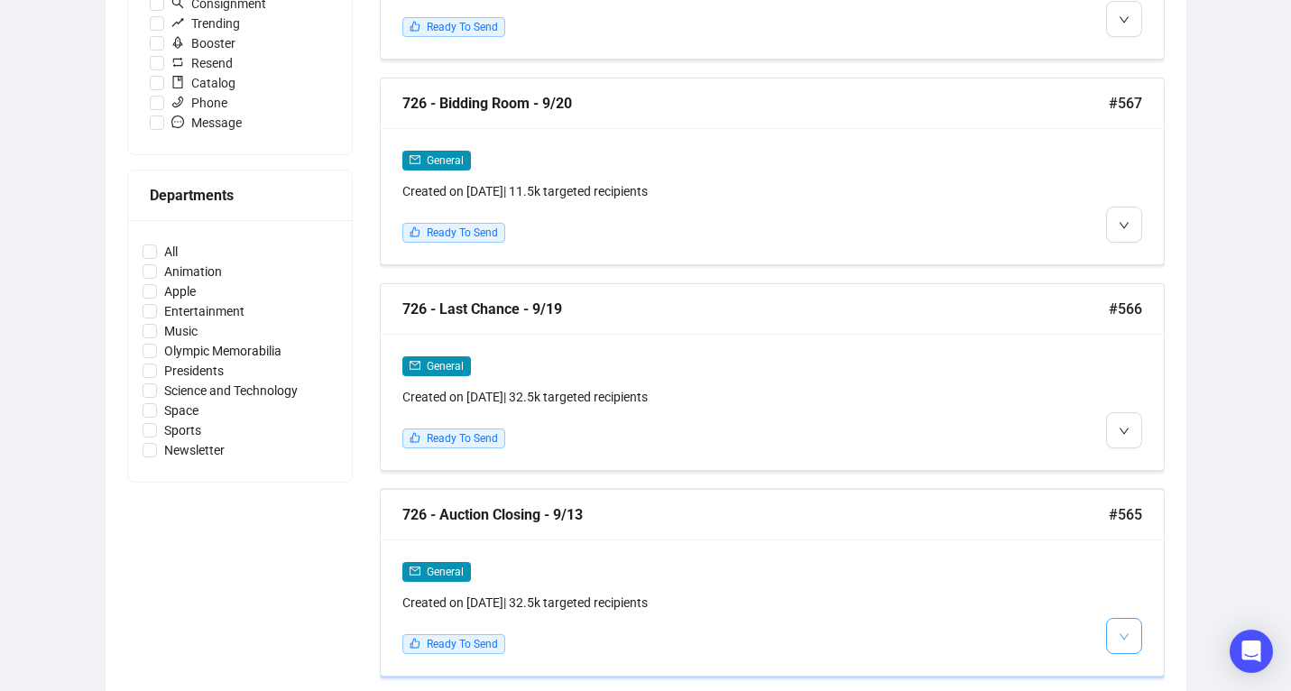
click at [1109, 636] on button "button" at bounding box center [1124, 636] width 36 height 36
click at [1132, 535] on img at bounding box center [1128, 536] width 14 height 14
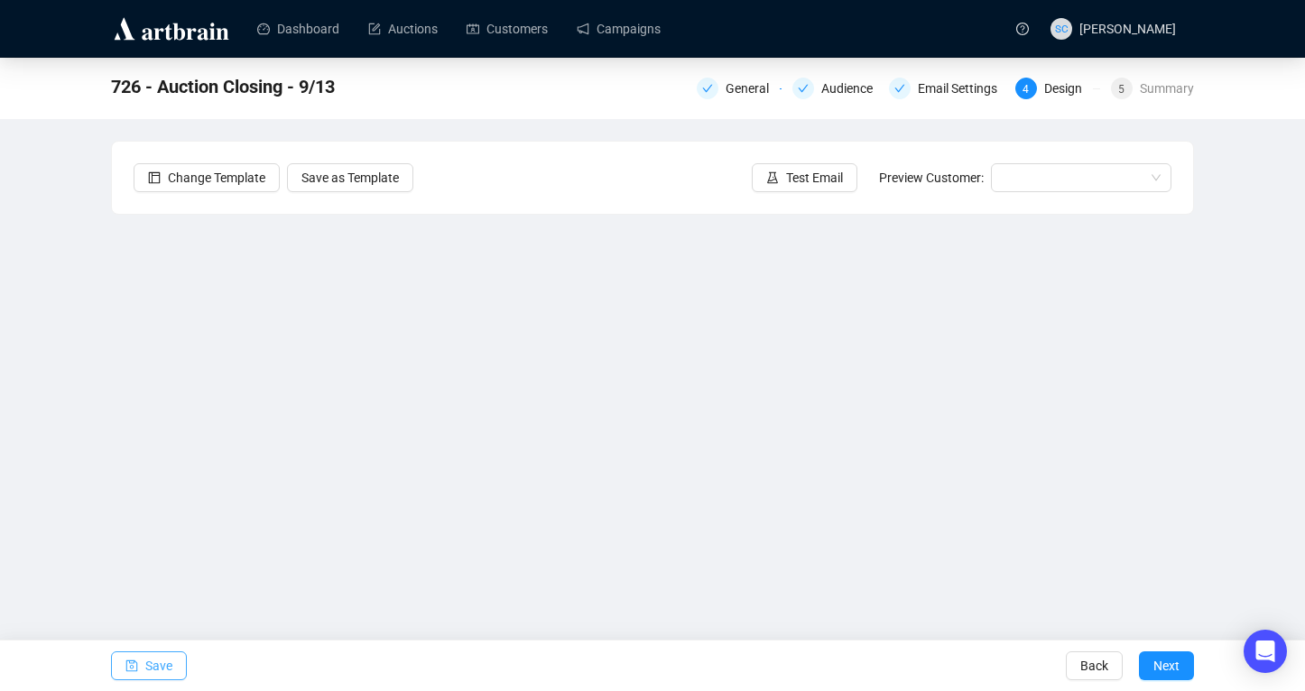
drag, startPoint x: 150, startPoint y: 666, endPoint x: 158, endPoint y: 646, distance: 21.4
click at [150, 665] on span "Save" at bounding box center [158, 666] width 27 height 51
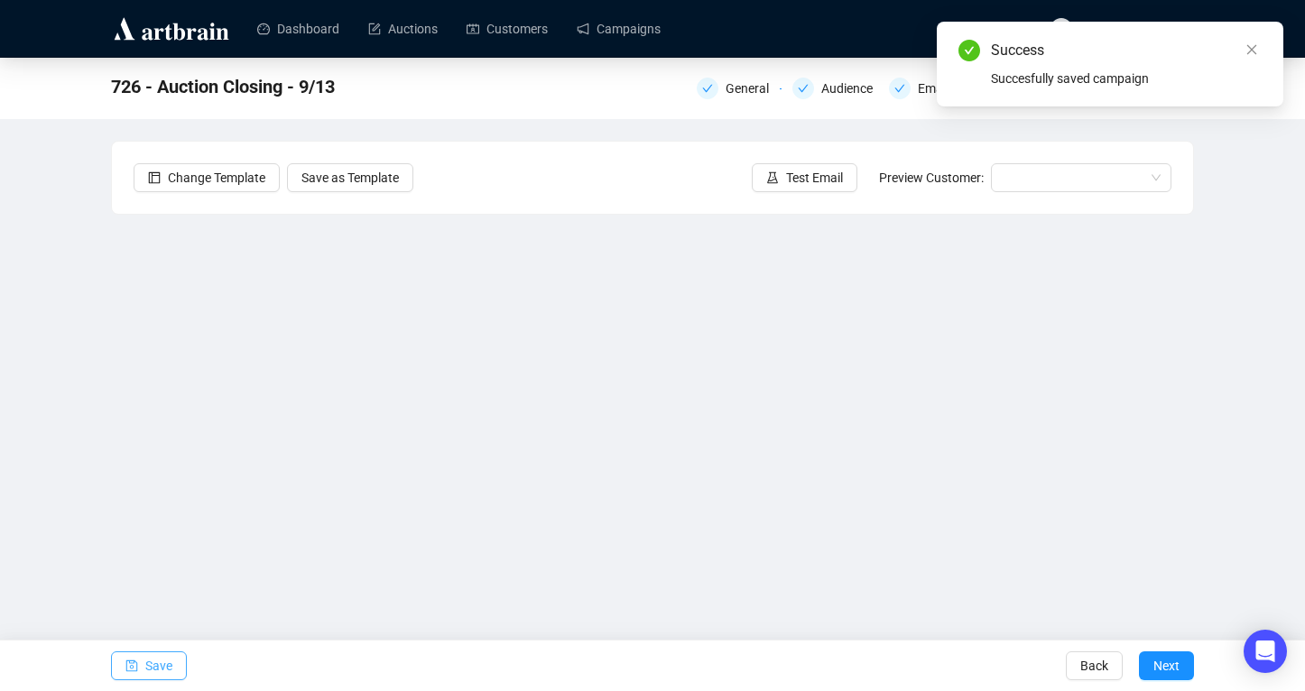
click at [178, 669] on button "Save" at bounding box center [149, 665] width 76 height 29
click at [635, 32] on link "Campaigns" at bounding box center [618, 28] width 84 height 47
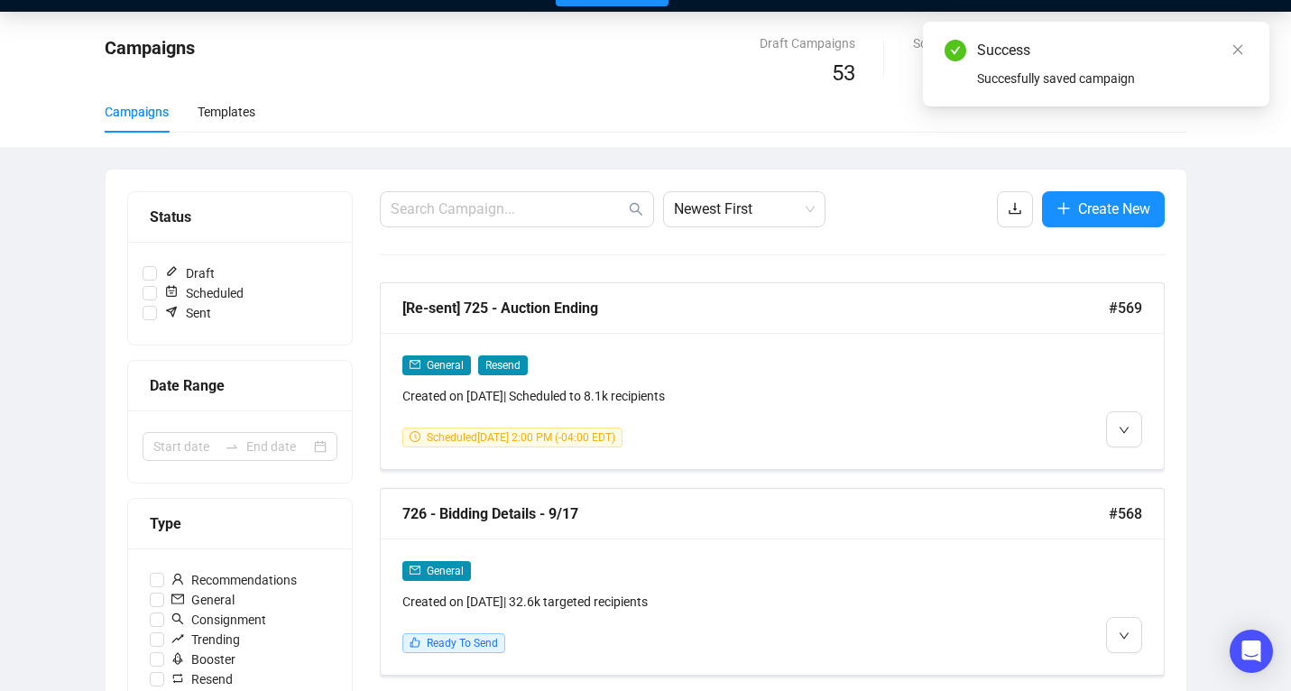
scroll to position [124, 0]
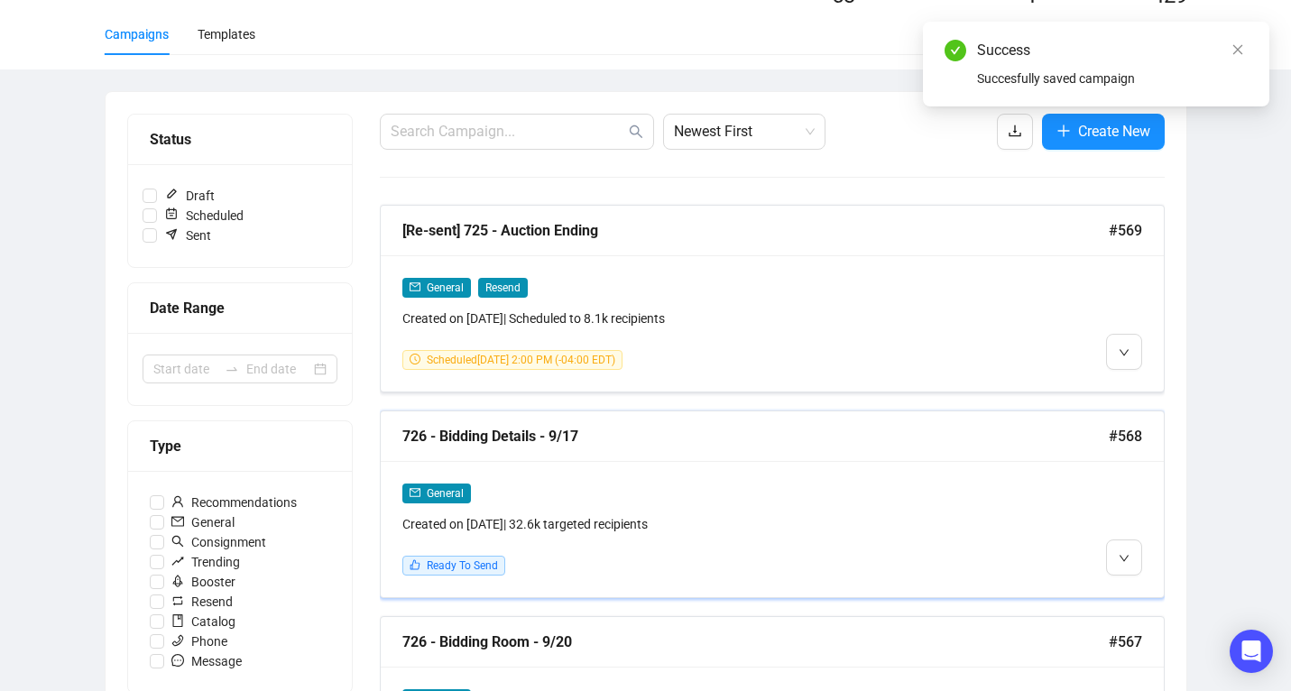
click at [736, 514] on div "Created on Sep 5, 2025 | 32.6k targeted recipients" at bounding box center [678, 524] width 552 height 20
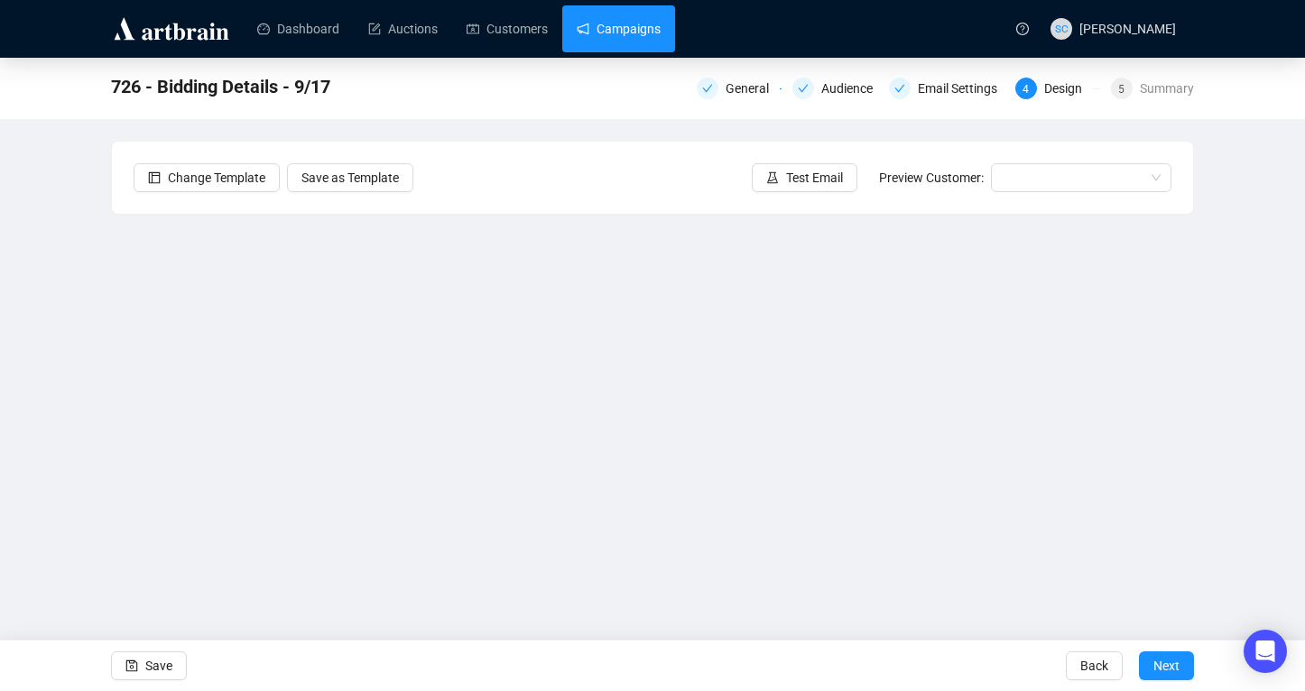
click at [640, 21] on link "Campaigns" at bounding box center [618, 28] width 84 height 47
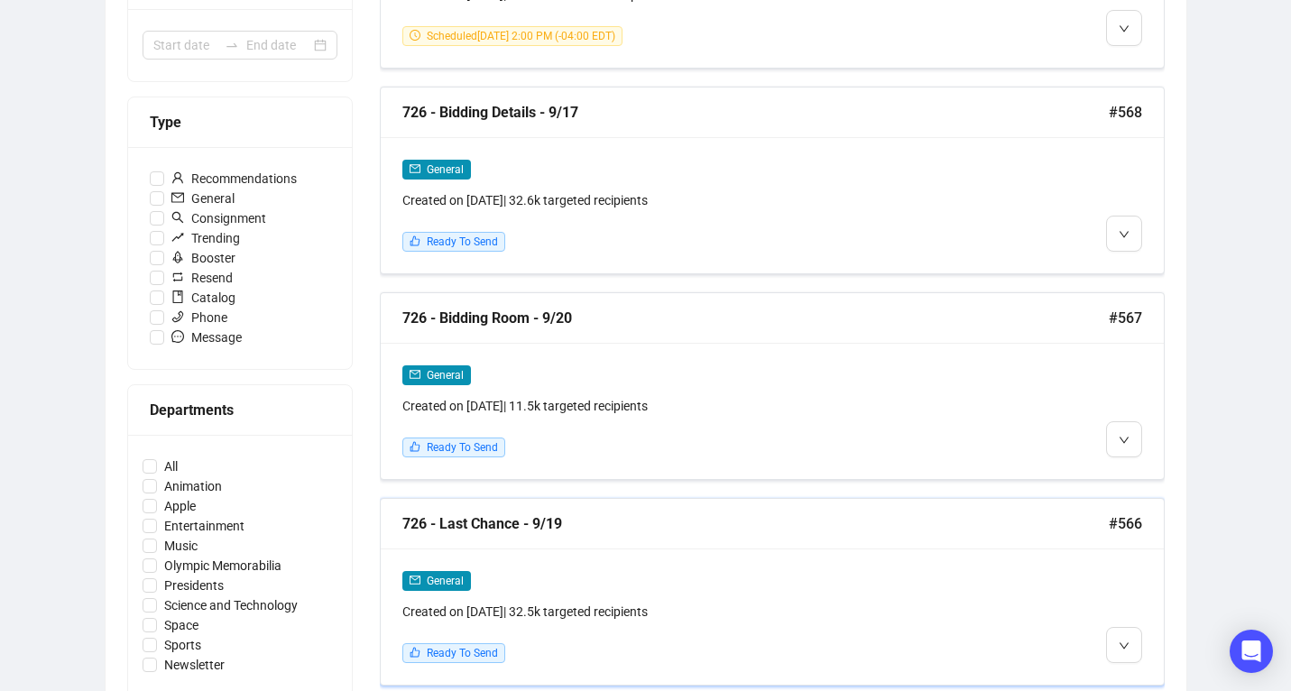
scroll to position [471, 0]
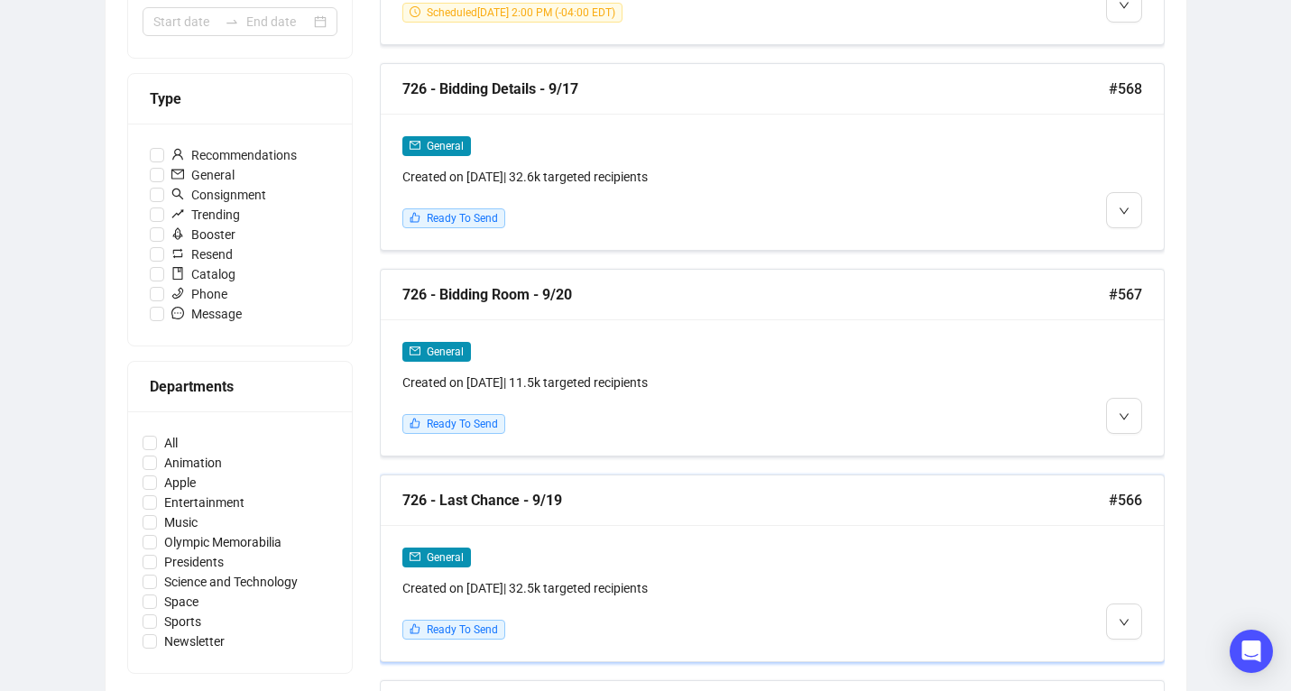
click at [593, 525] on div "General Created on Sep 5, 2025 | 32.5k targeted recipients Ready To Send" at bounding box center [772, 593] width 783 height 136
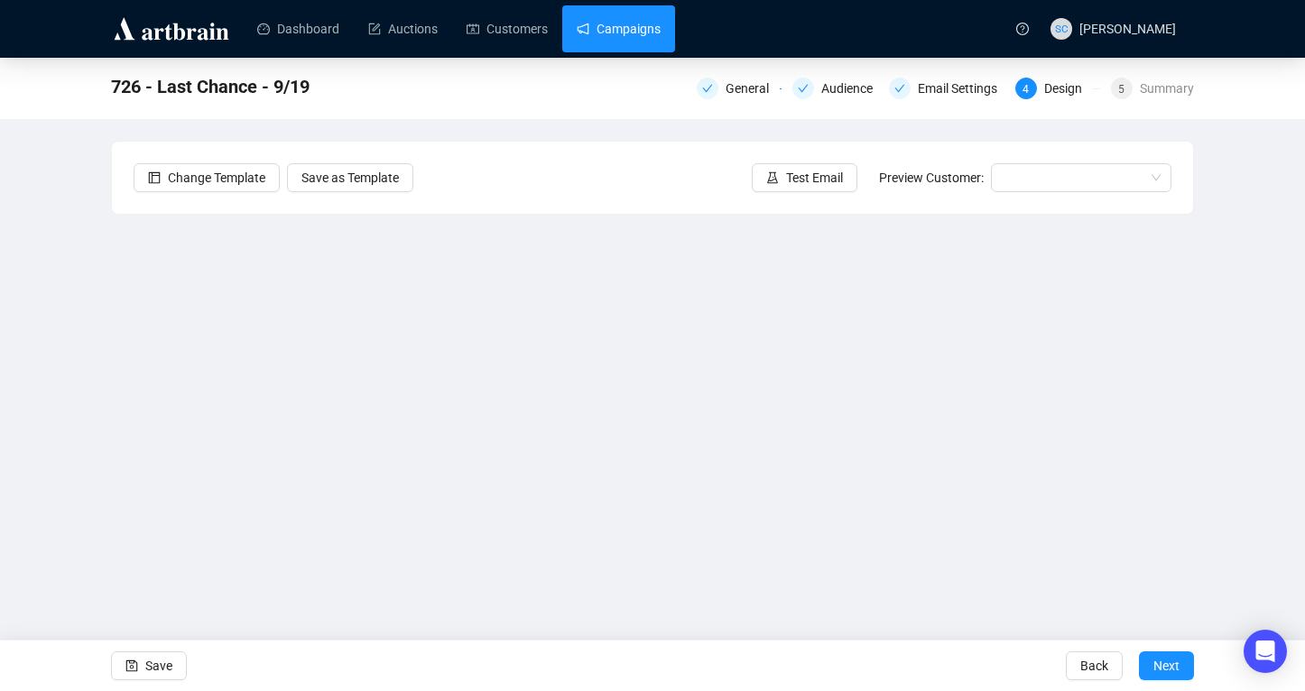
click at [641, 8] on link "Campaigns" at bounding box center [618, 28] width 84 height 47
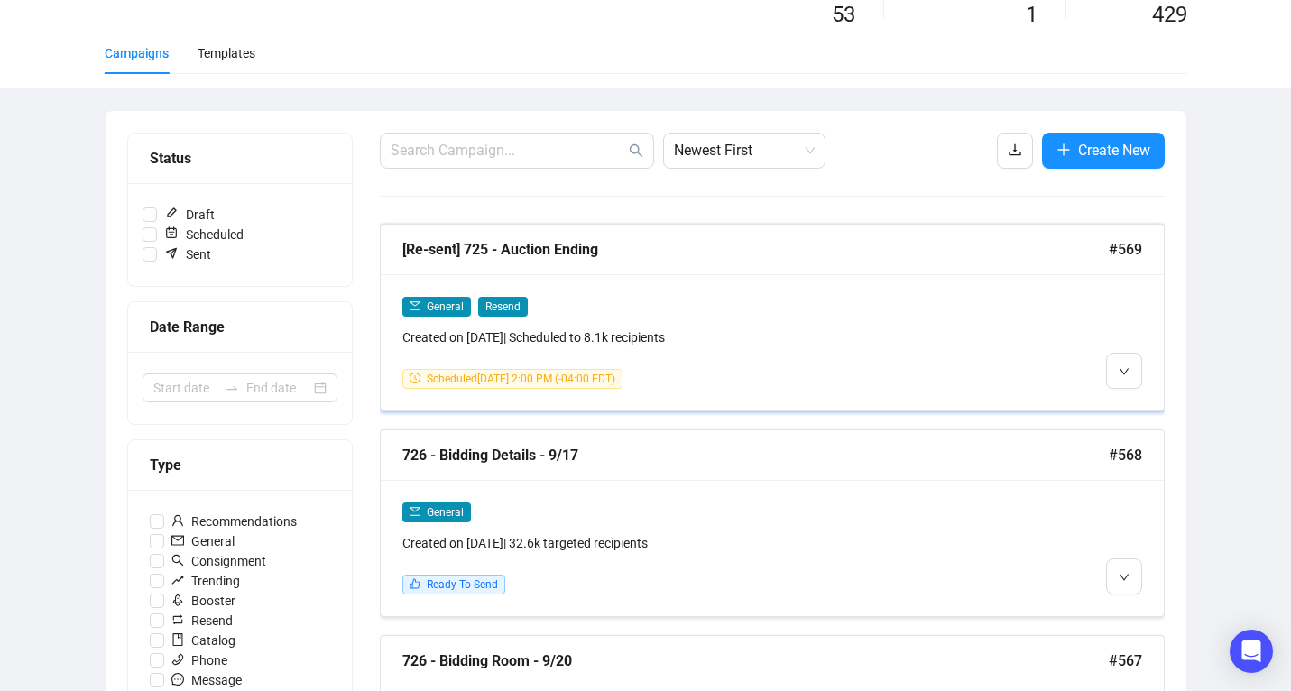
scroll to position [291, 0]
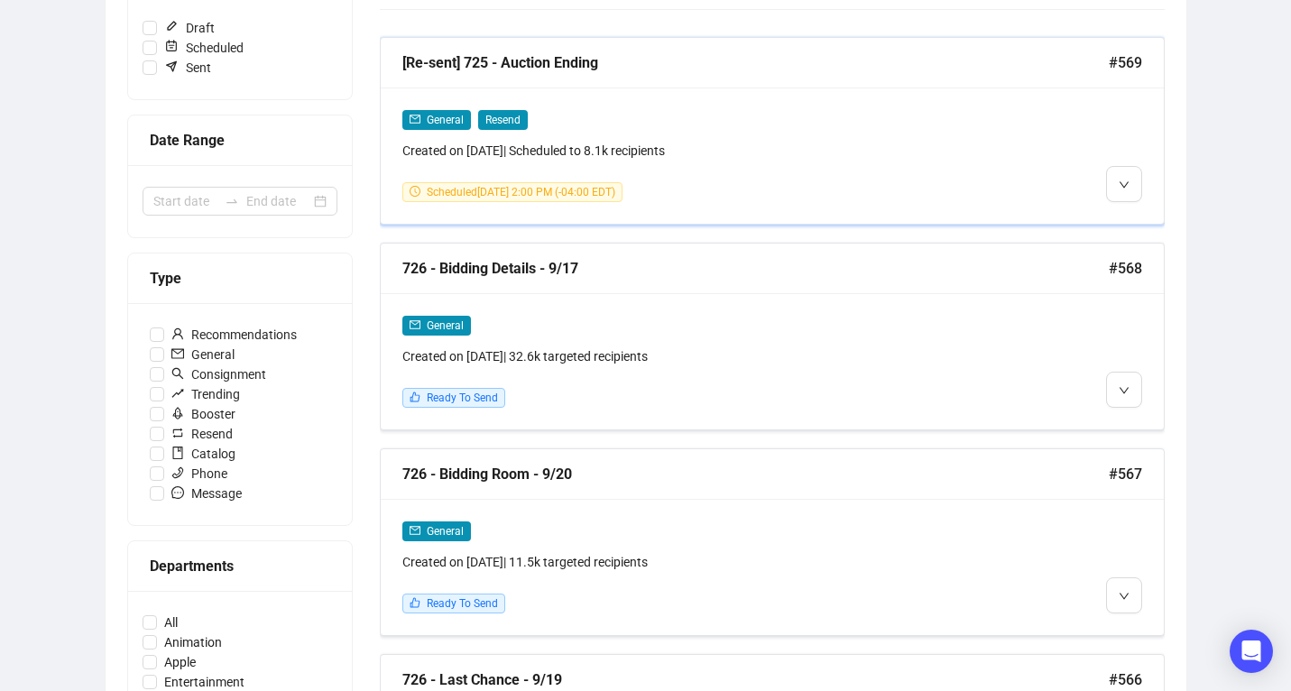
click at [587, 477] on div "726 - Bidding Room - 9/20" at bounding box center [755, 474] width 706 height 23
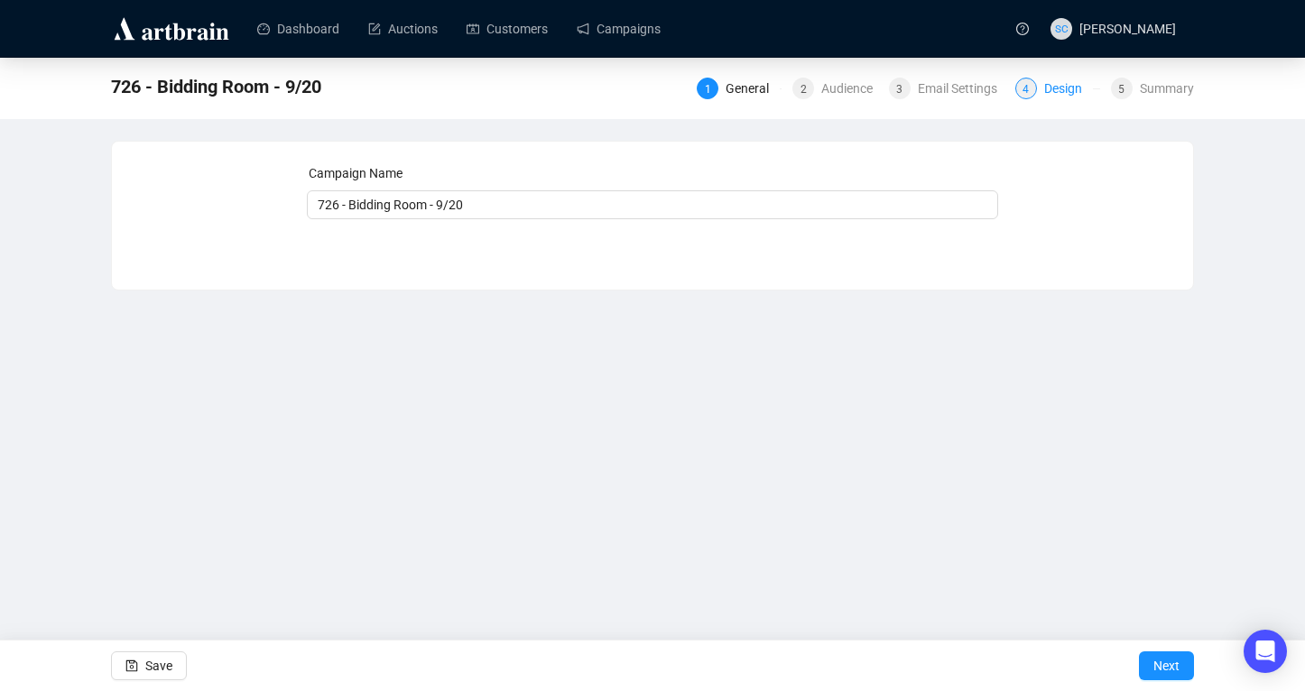
click at [1044, 87] on div "Design" at bounding box center [1068, 89] width 49 height 22
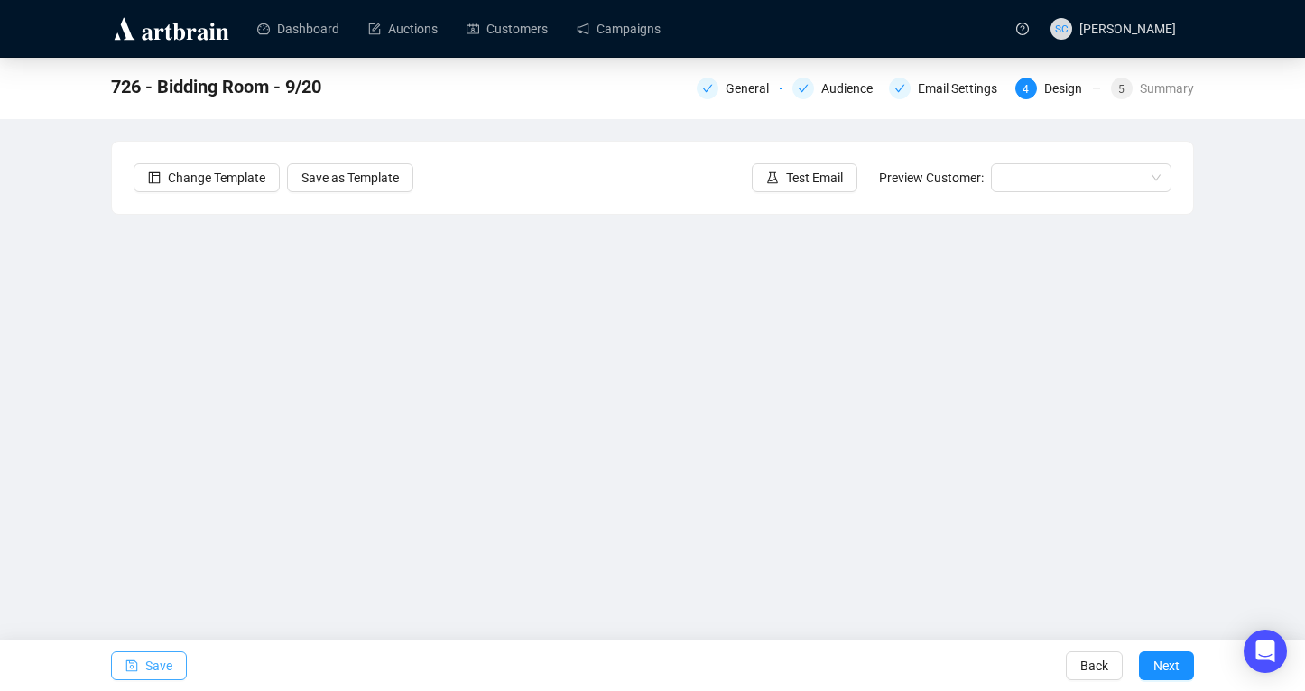
click at [147, 669] on span "Save" at bounding box center [158, 666] width 27 height 51
